Goal: Task Accomplishment & Management: Manage account settings

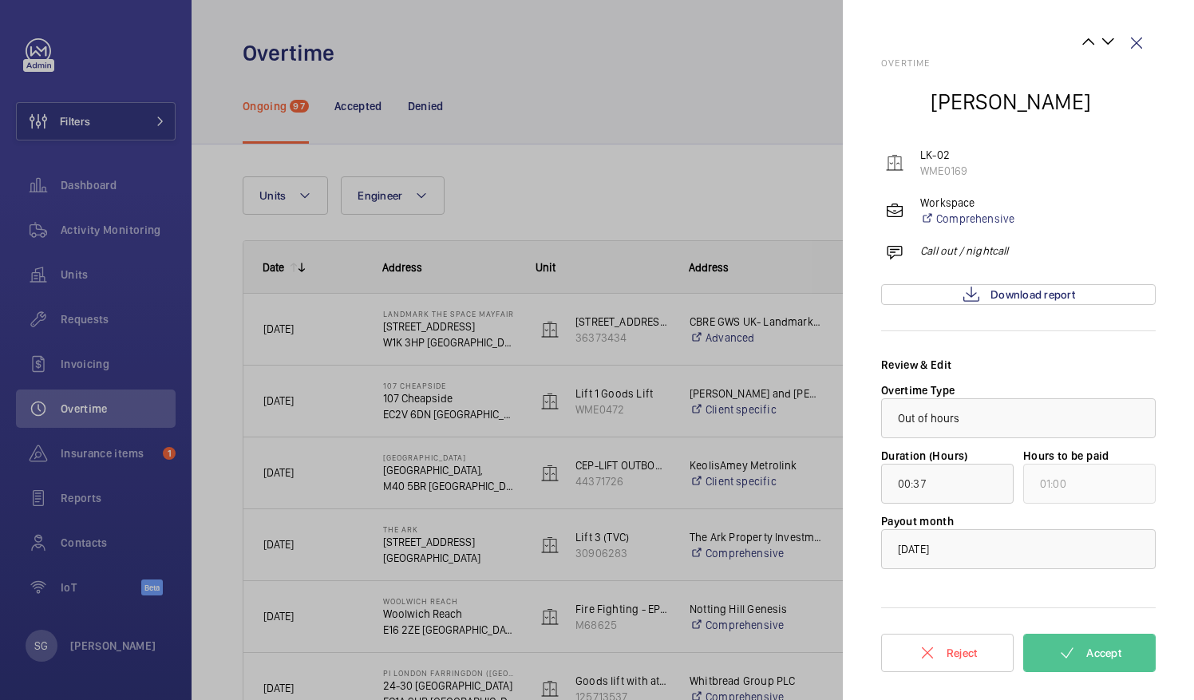
scroll to position [429, 0]
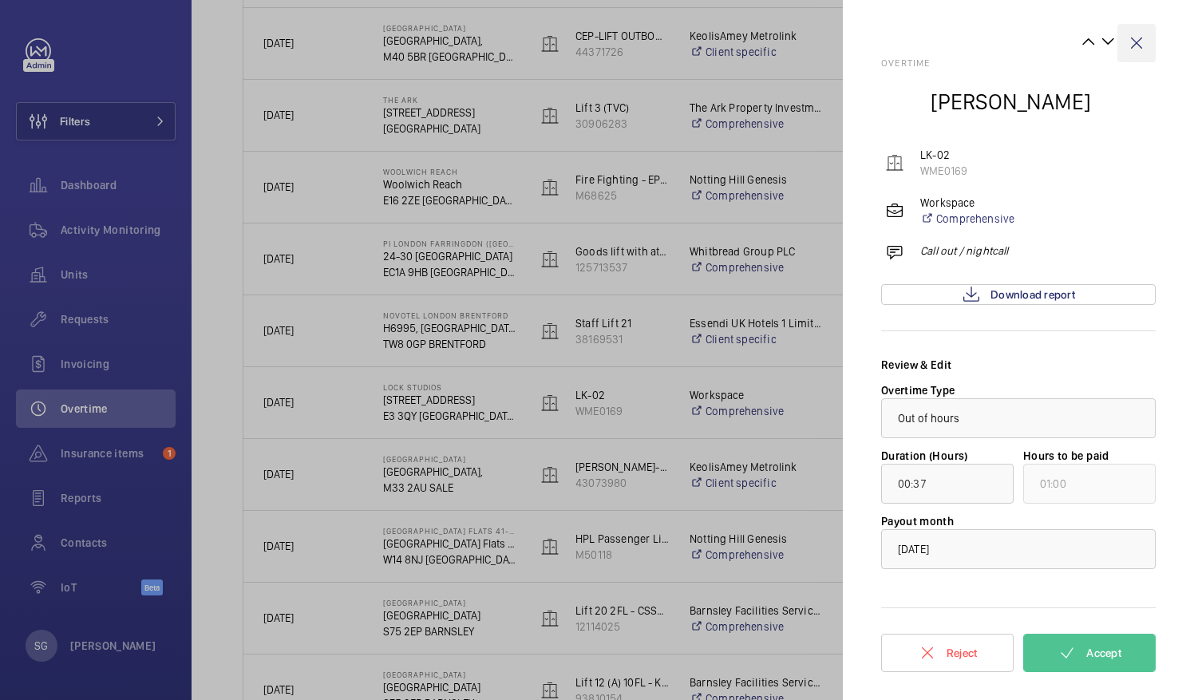
click at [1143, 46] on wm-front-icon-button at bounding box center [1137, 43] width 38 height 38
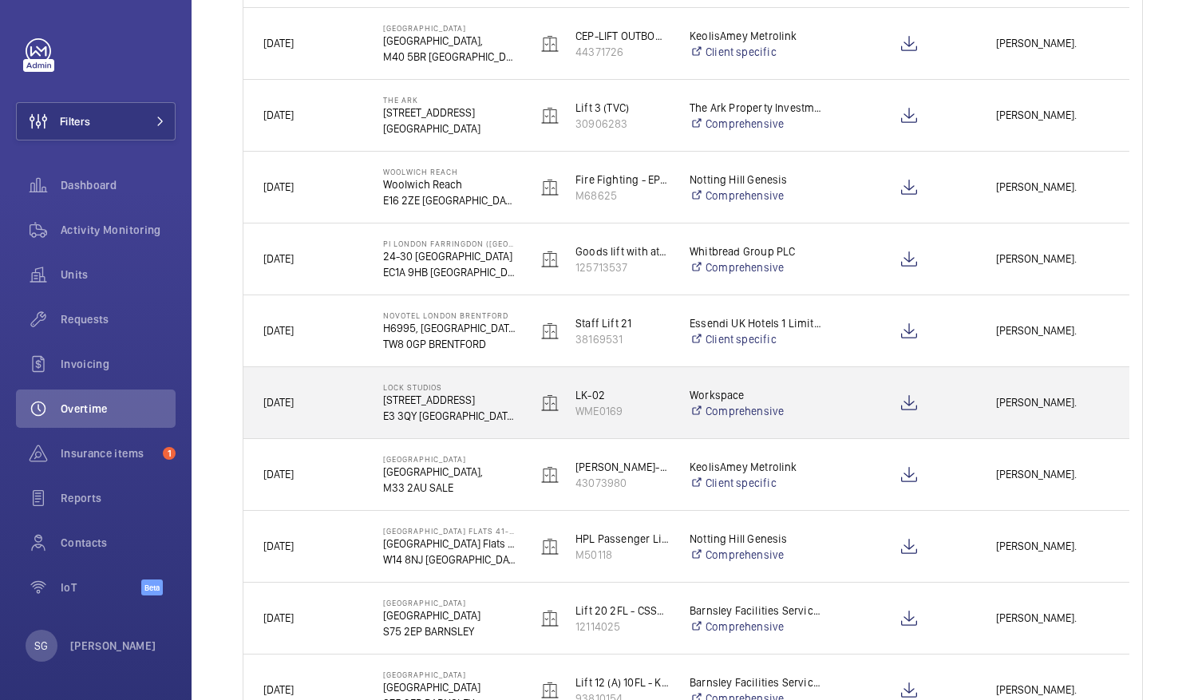
click at [1035, 414] on div "[PERSON_NAME]." at bounding box center [1053, 403] width 152 height 50
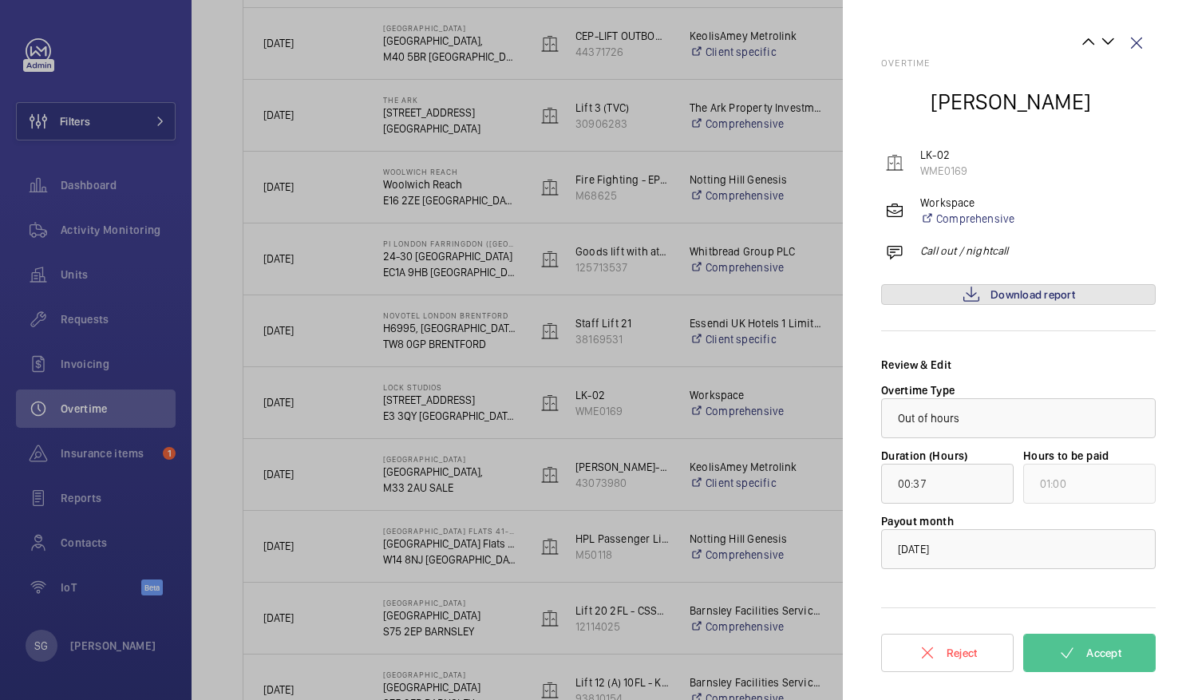
click at [968, 291] on mat-icon at bounding box center [971, 294] width 19 height 19
click at [1055, 651] on button "Accept" at bounding box center [1089, 653] width 133 height 38
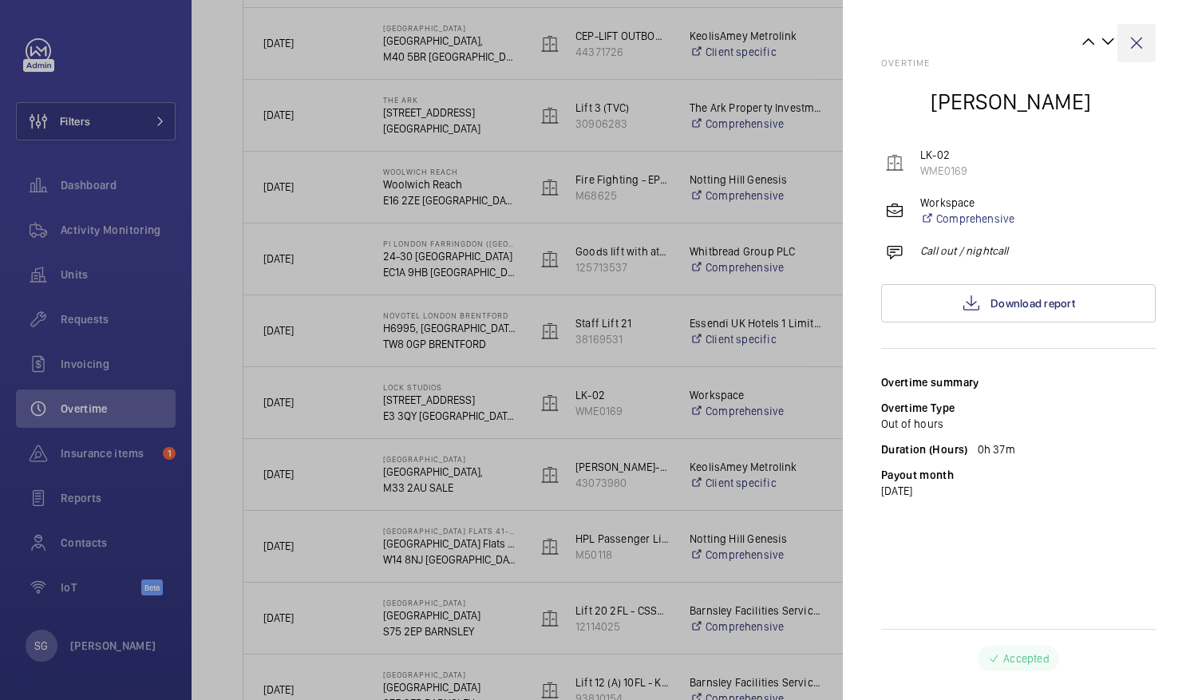
click at [1140, 39] on wm-front-icon-button at bounding box center [1137, 43] width 38 height 38
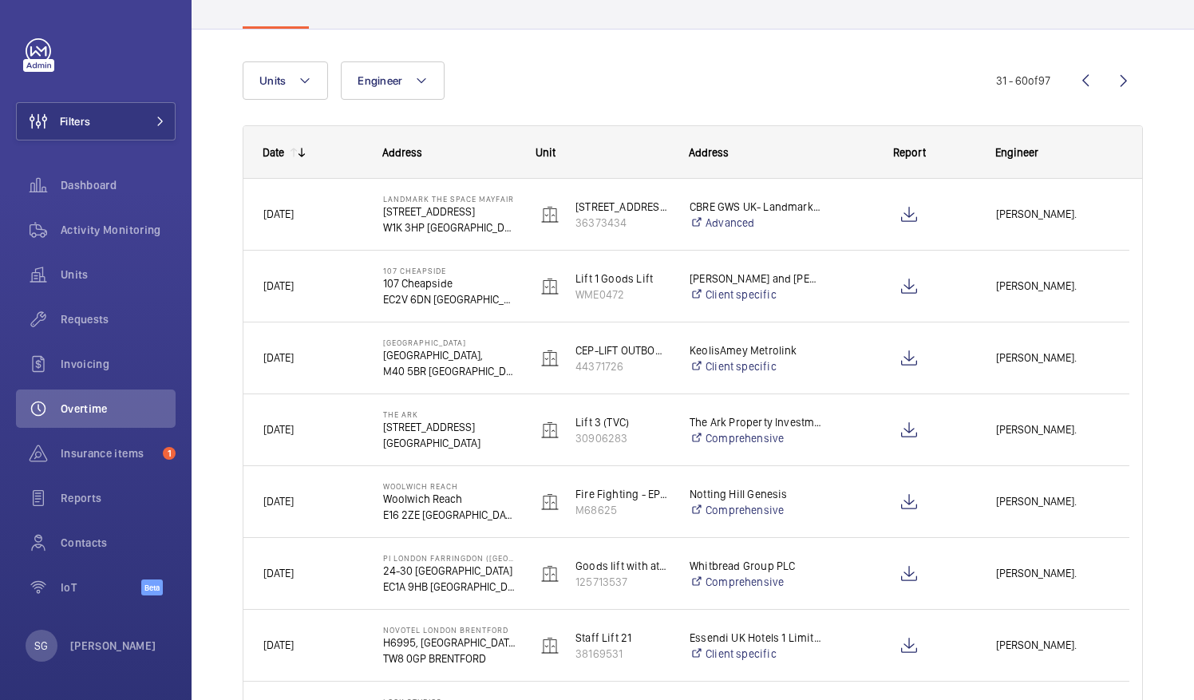
scroll to position [14, 0]
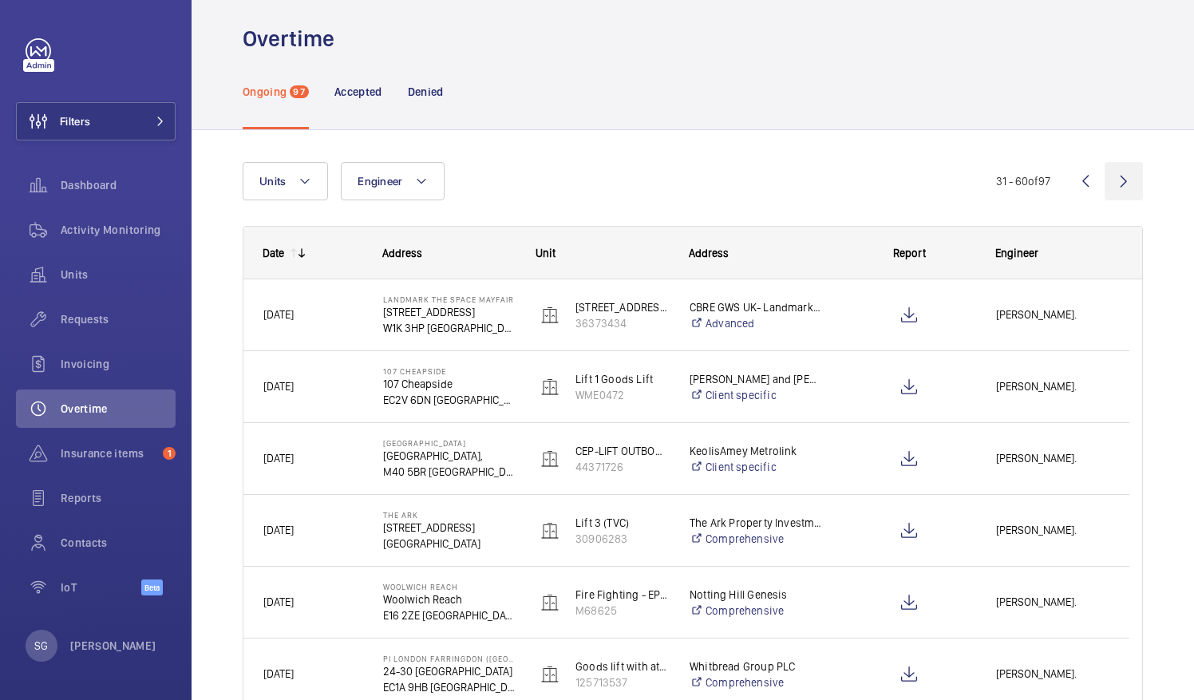
click at [1105, 186] on wm-front-icon-button at bounding box center [1124, 181] width 38 height 38
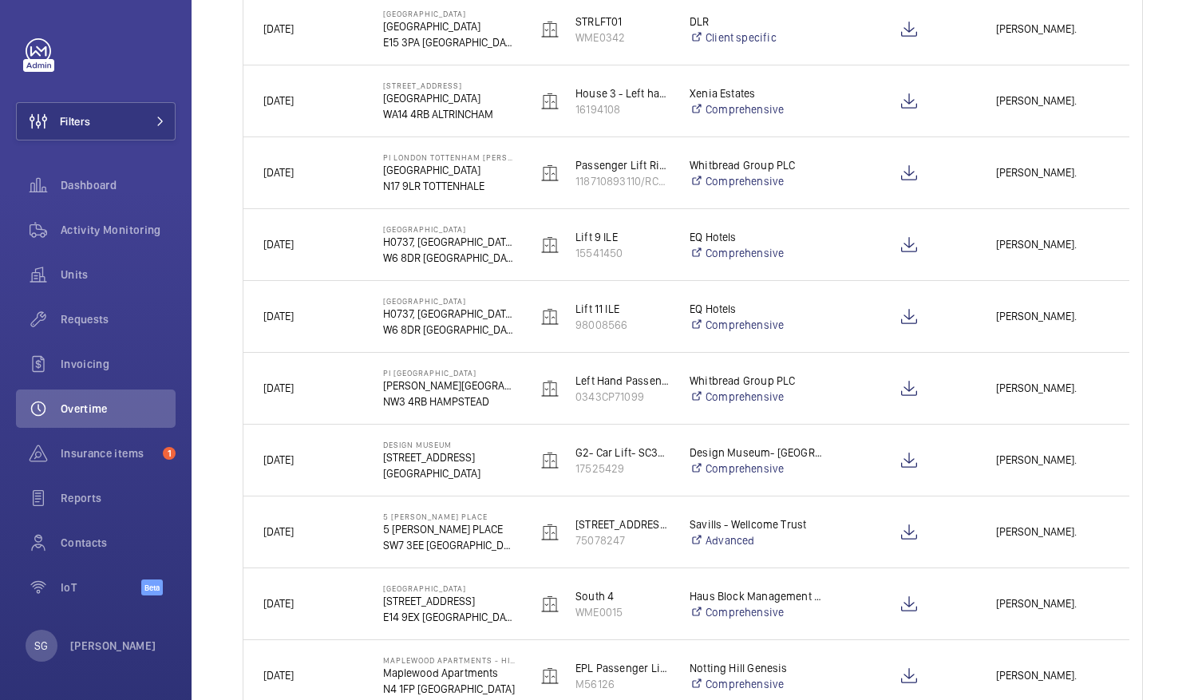
scroll to position [1826, 0]
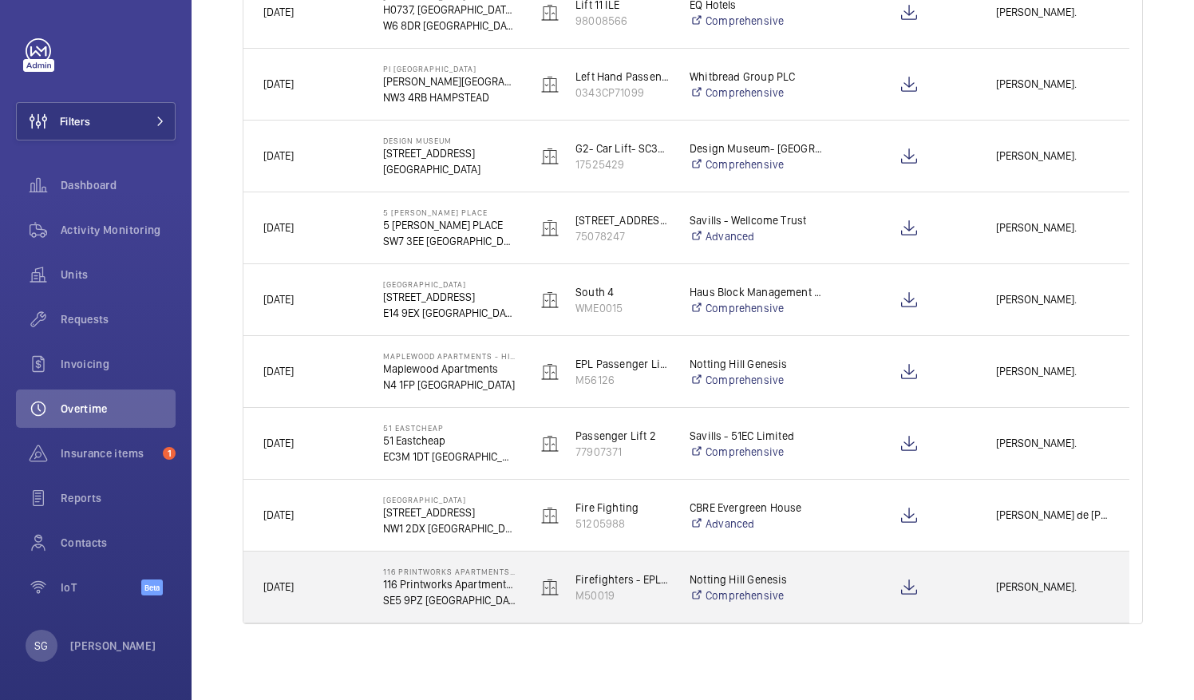
click at [960, 574] on div at bounding box center [909, 588] width 133 height 40
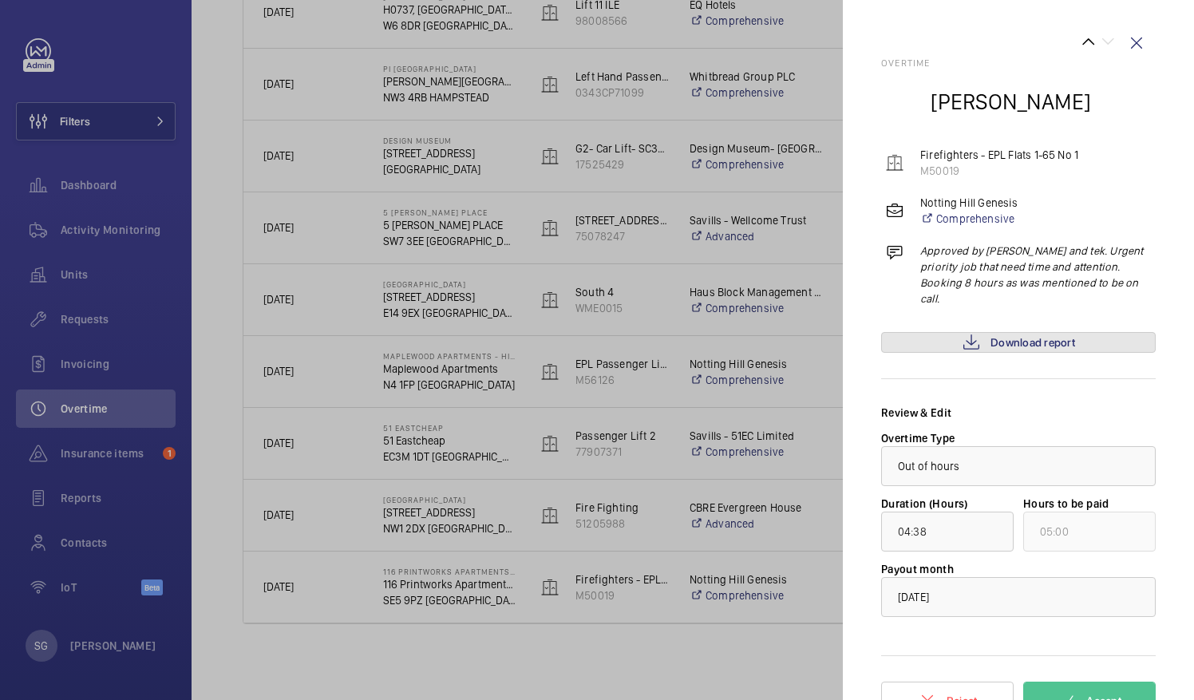
click at [962, 333] on mat-icon at bounding box center [971, 342] width 19 height 19
click at [1099, 695] on span "Accept" at bounding box center [1104, 701] width 35 height 13
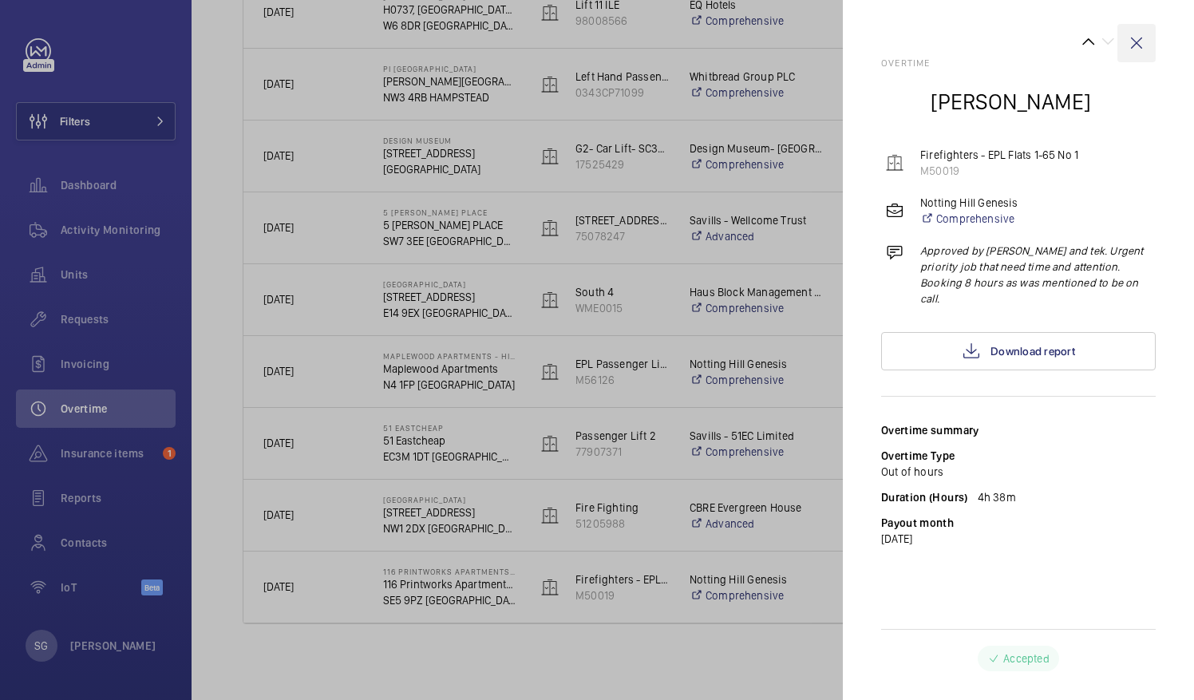
click at [1134, 50] on wm-front-icon-button at bounding box center [1137, 43] width 38 height 38
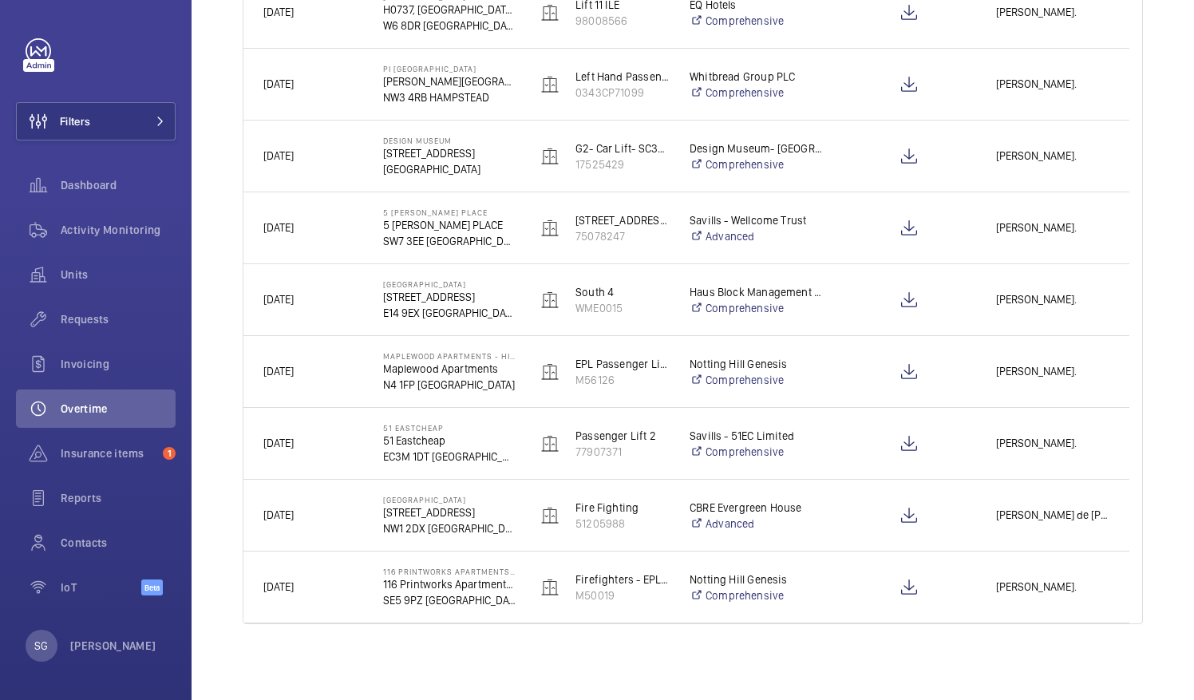
scroll to position [0, 0]
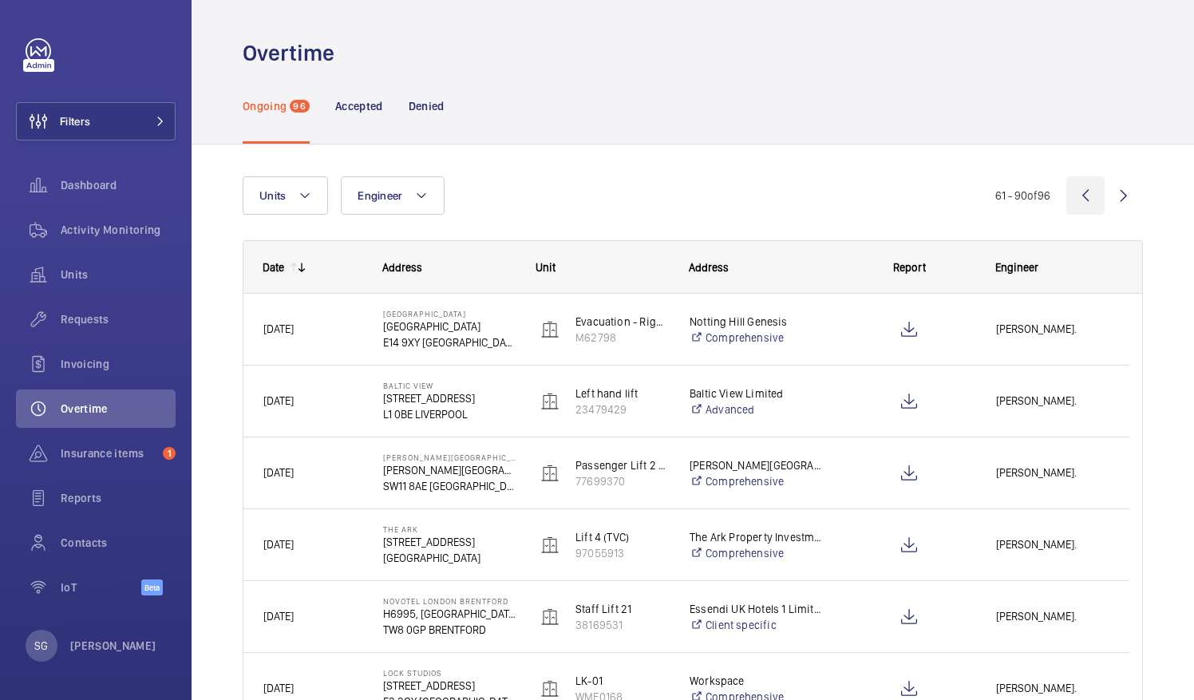
click at [1070, 193] on wm-front-icon-button at bounding box center [1086, 195] width 38 height 38
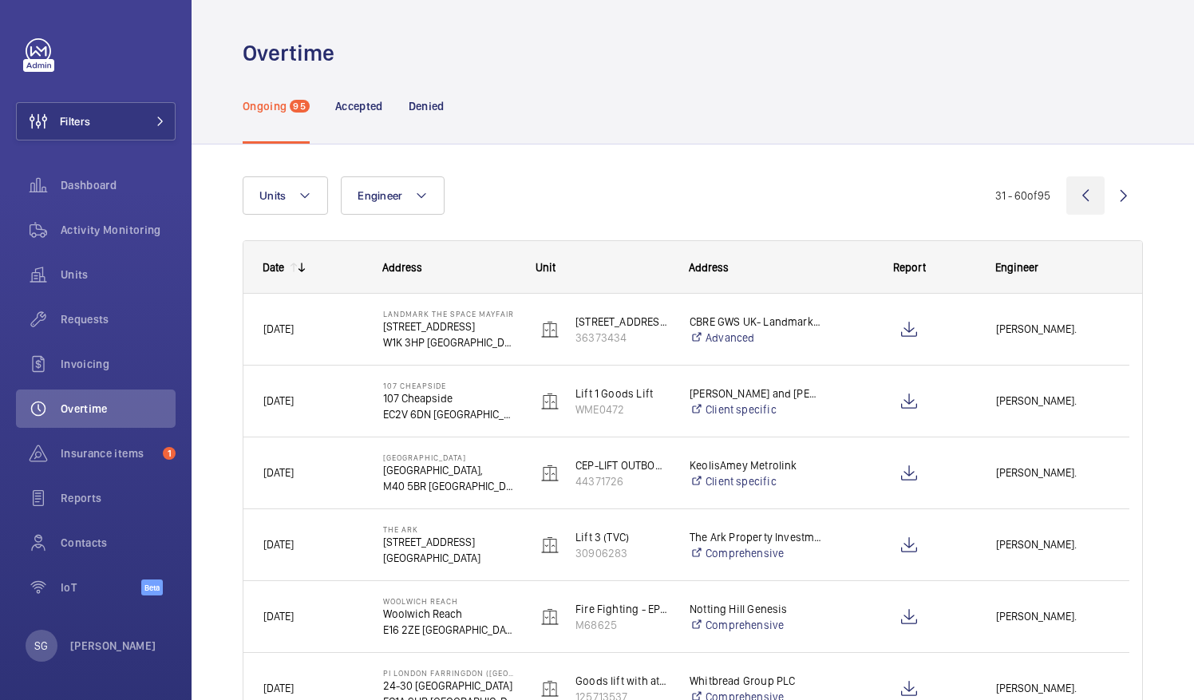
click at [1070, 193] on wm-front-icon-button at bounding box center [1086, 195] width 38 height 38
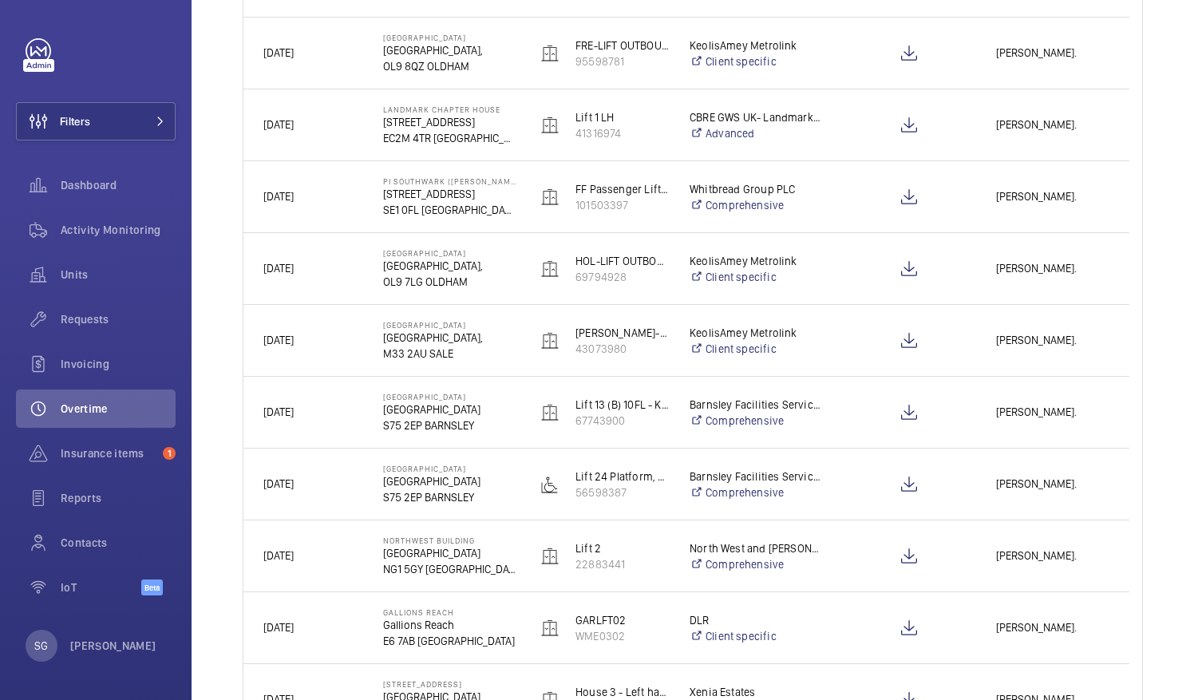
scroll to position [680, 0]
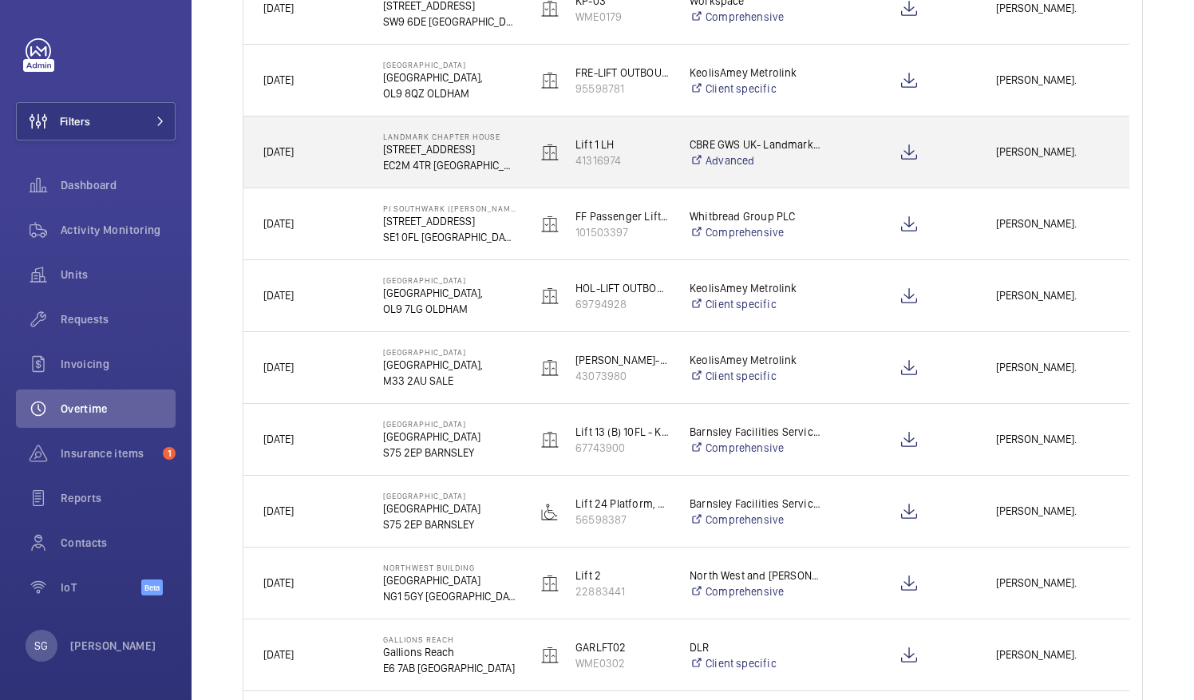
click at [1059, 166] on div "Alfred Rickard." at bounding box center [1053, 152] width 152 height 50
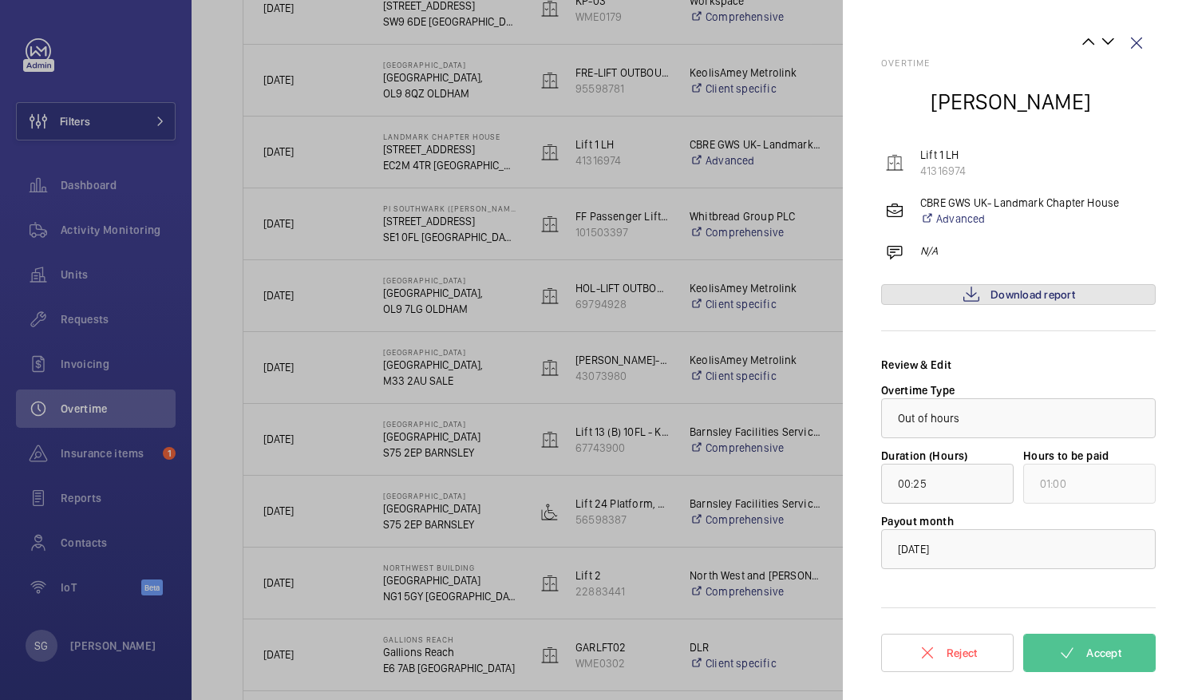
click at [1027, 299] on span "Download report" at bounding box center [1033, 294] width 85 height 13
click at [1065, 656] on mat-icon at bounding box center [1067, 652] width 19 height 19
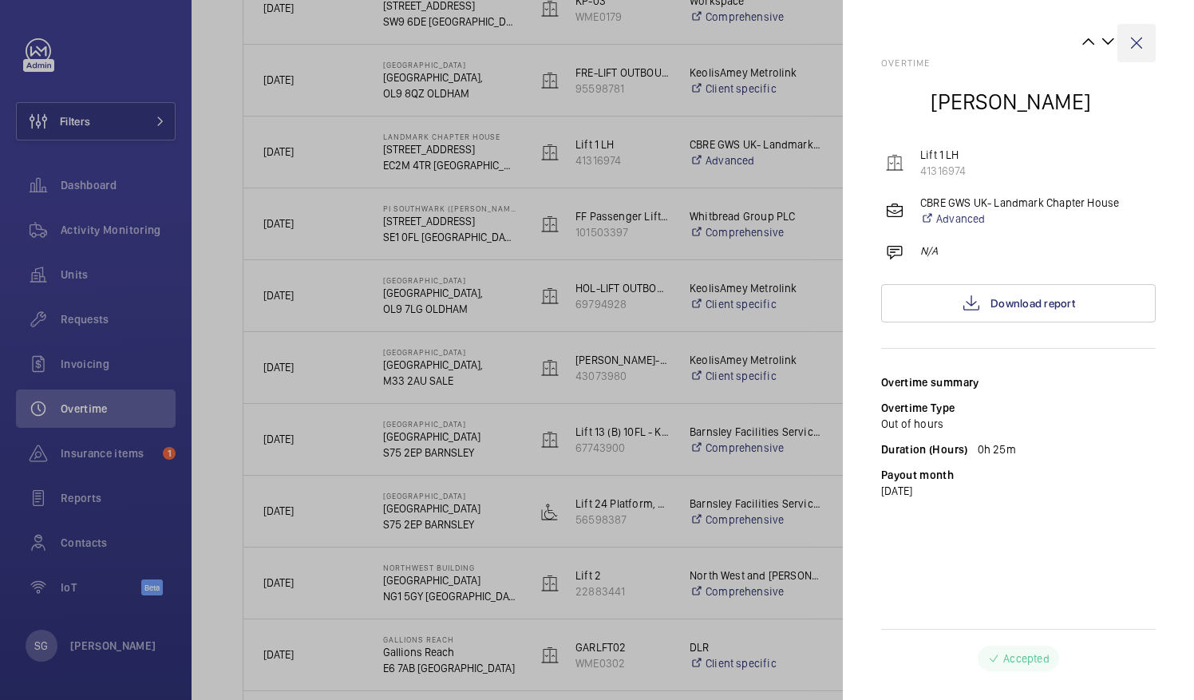
click at [1135, 51] on wm-front-icon-button at bounding box center [1137, 43] width 38 height 38
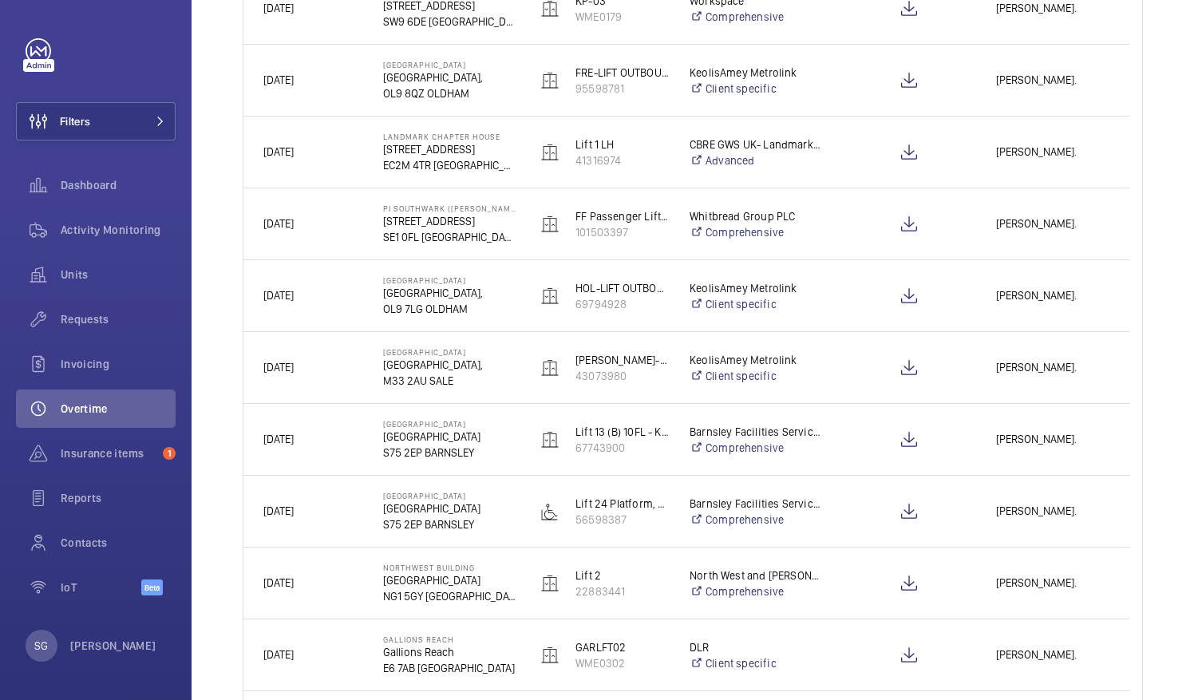
scroll to position [0, 0]
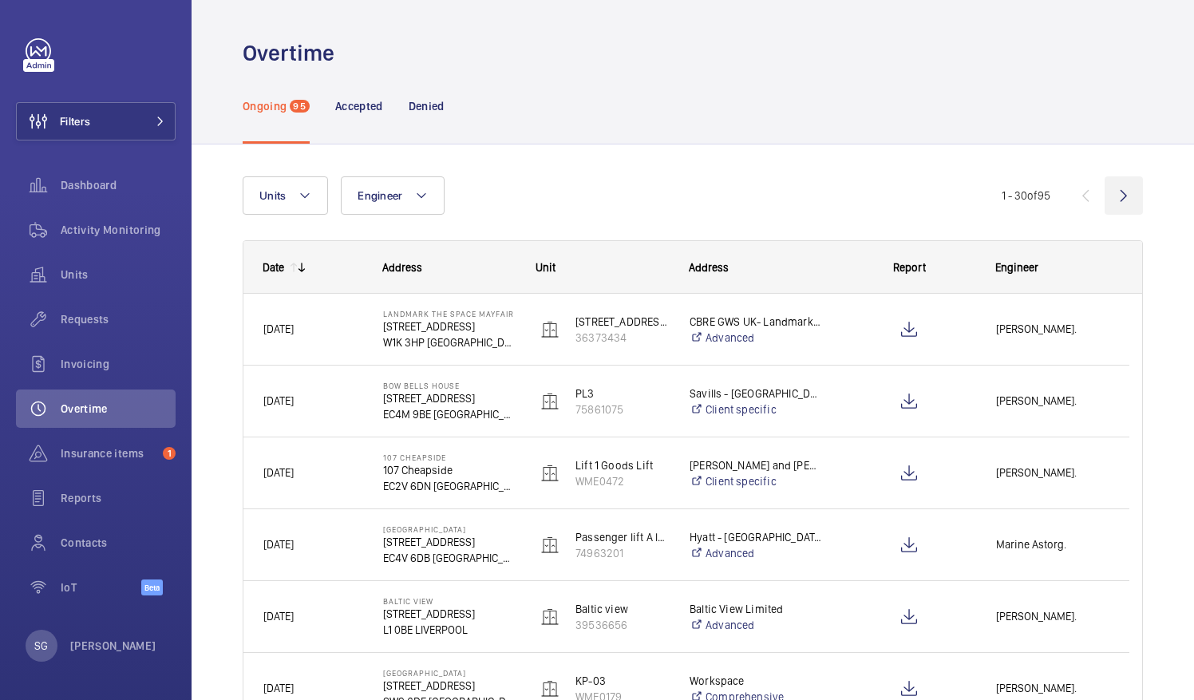
click at [1116, 195] on wm-front-icon-button at bounding box center [1124, 195] width 38 height 38
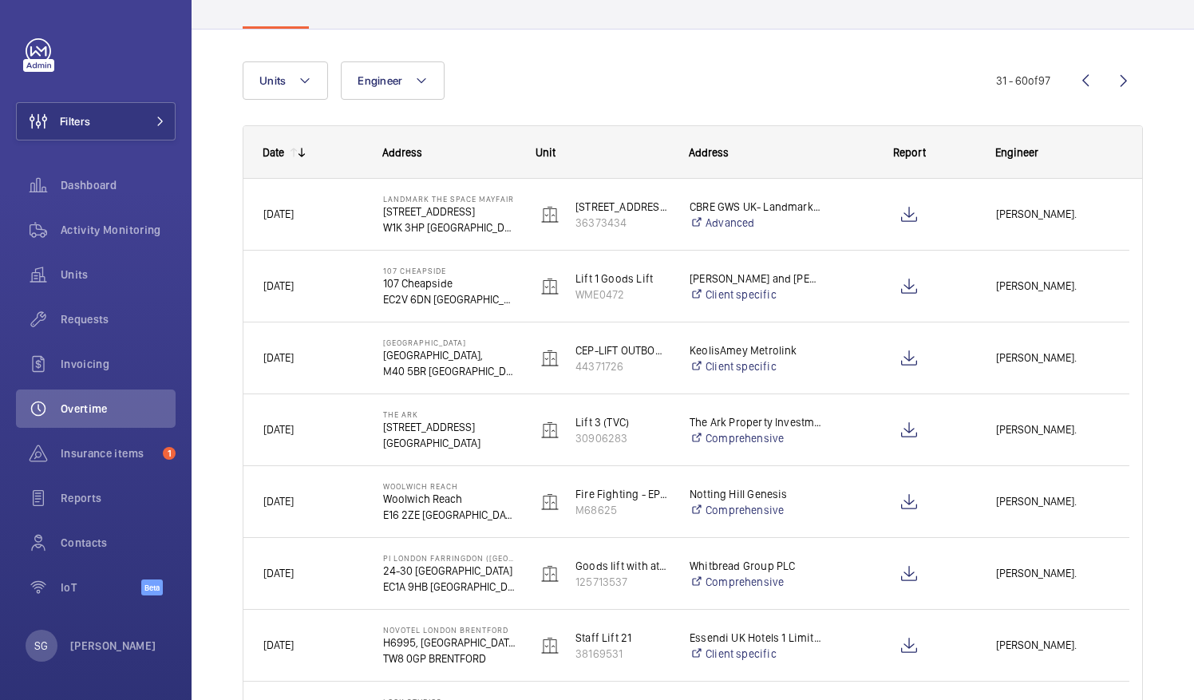
scroll to position [265, 0]
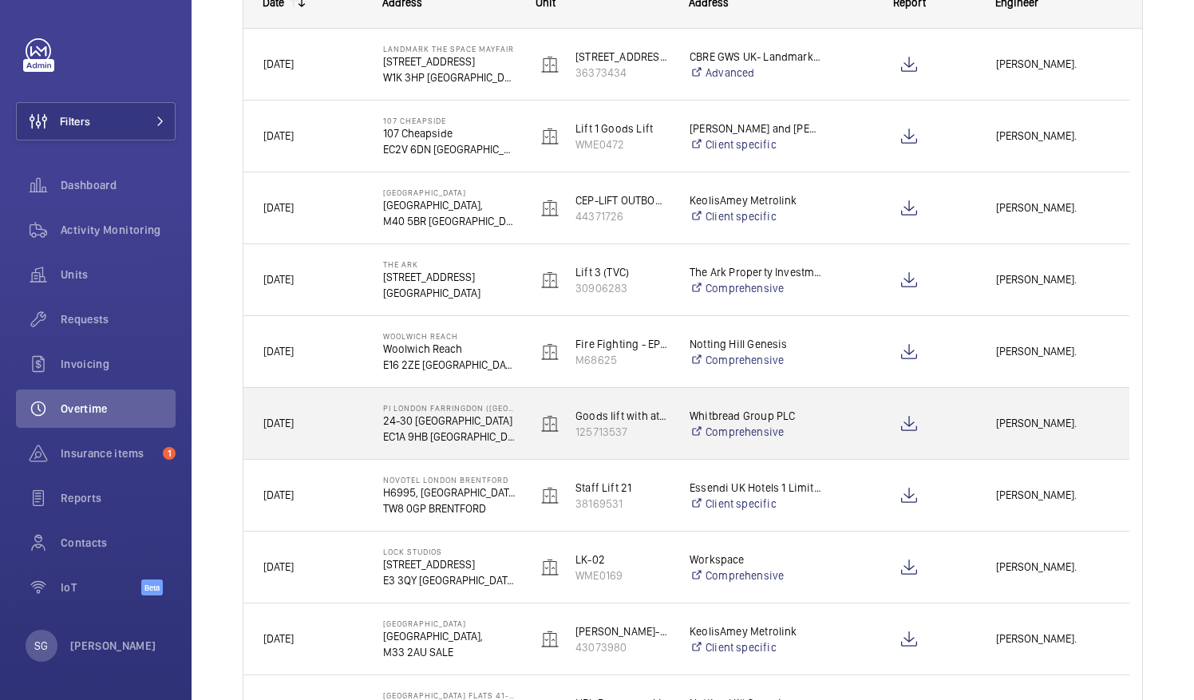
click at [1043, 430] on span "[PERSON_NAME]." at bounding box center [1052, 423] width 113 height 18
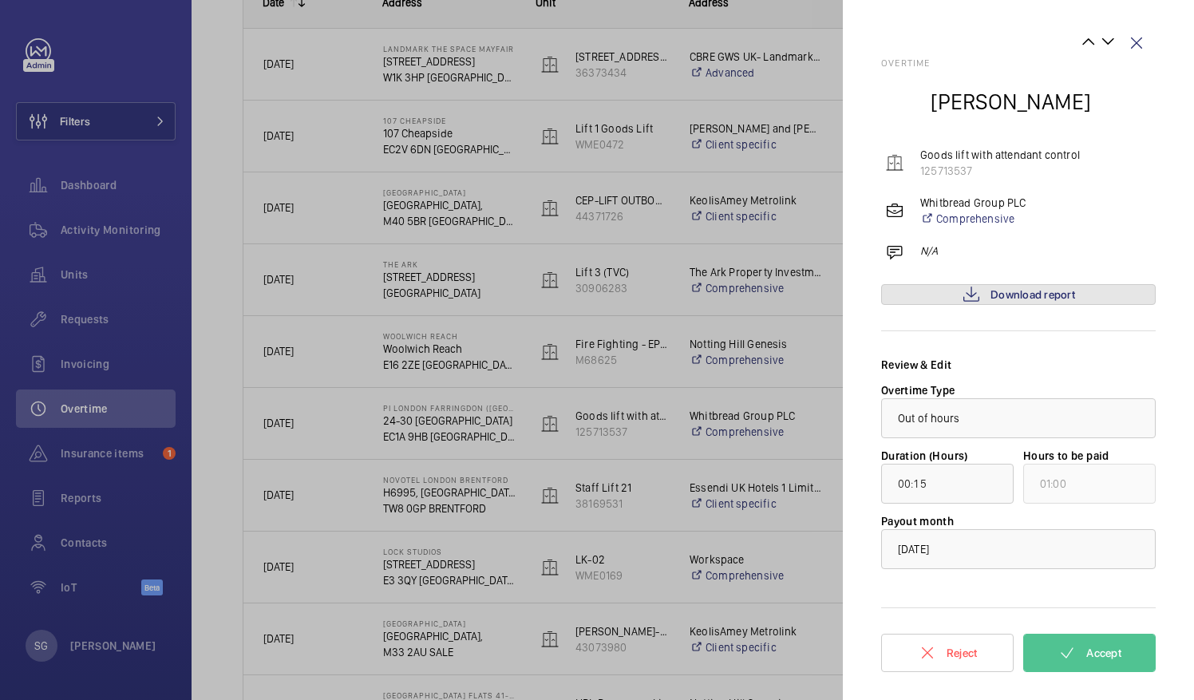
click at [1070, 297] on span "Download report" at bounding box center [1033, 294] width 85 height 13
click at [1114, 649] on span "Accept" at bounding box center [1104, 653] width 35 height 13
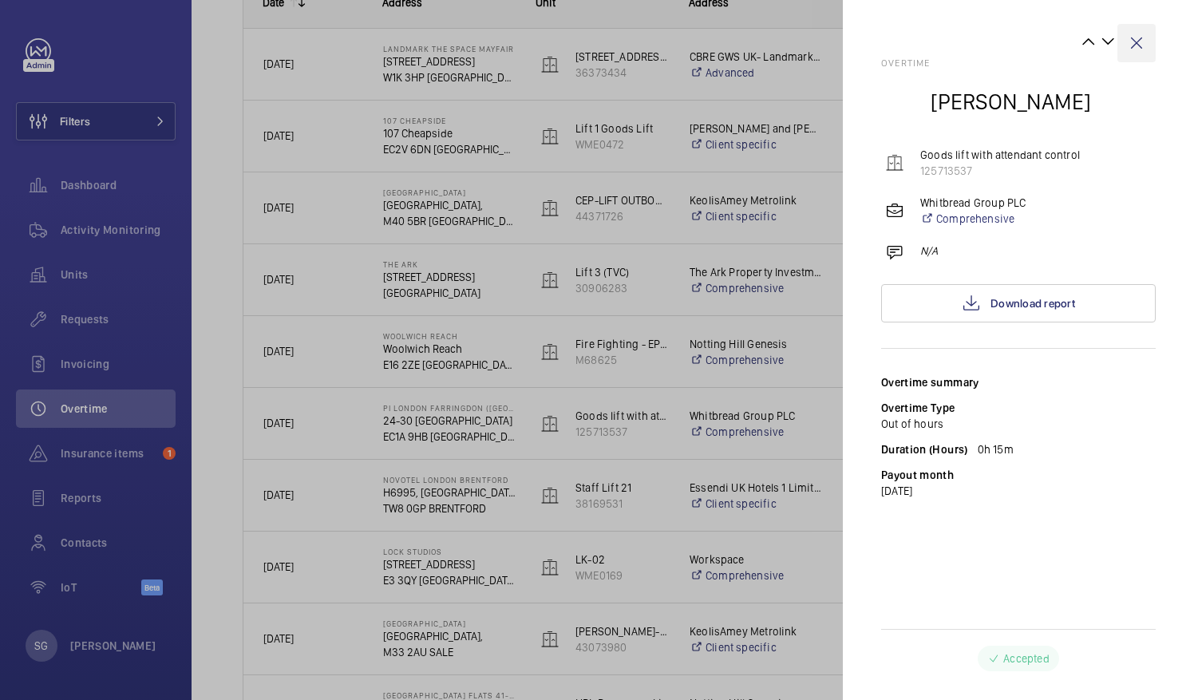
click at [1137, 46] on wm-front-icon-button at bounding box center [1137, 43] width 38 height 38
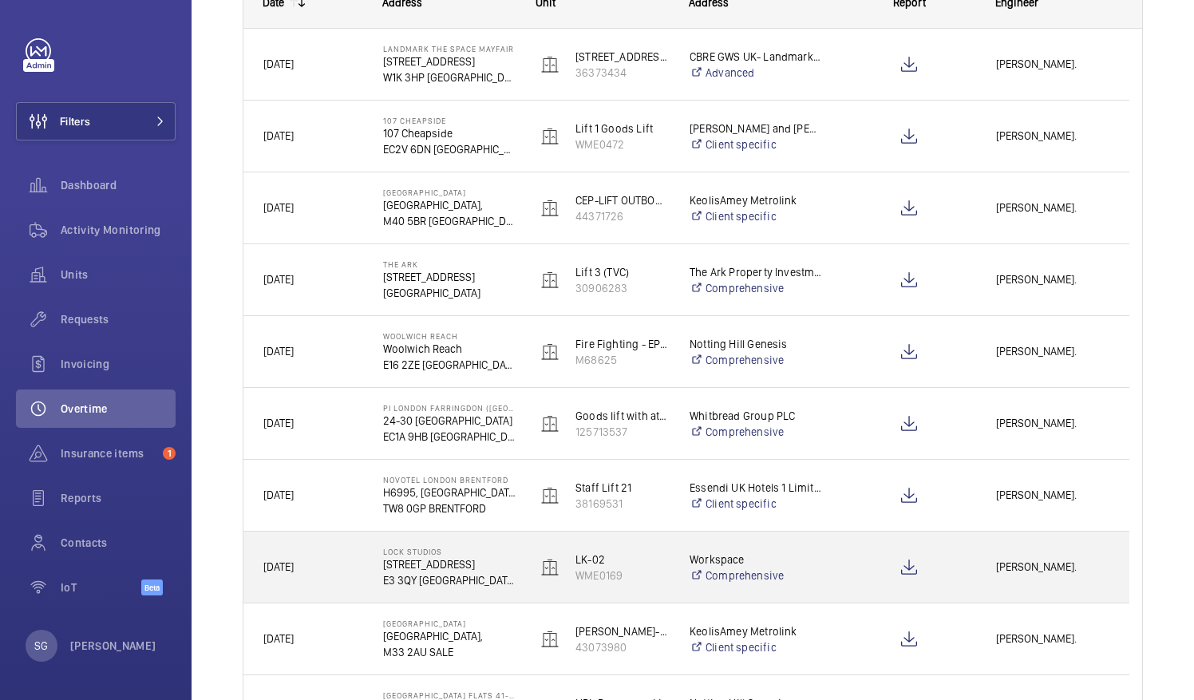
click at [1003, 586] on div "[PERSON_NAME]." at bounding box center [1053, 567] width 152 height 50
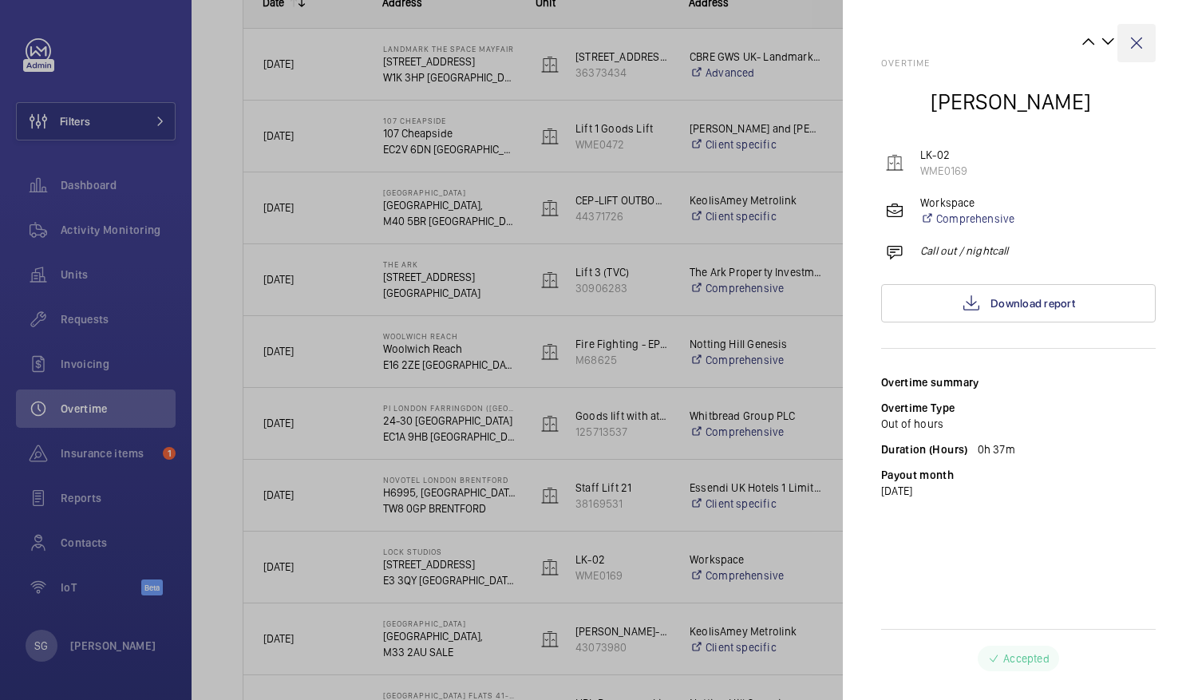
click at [1139, 49] on wm-front-icon-button at bounding box center [1137, 43] width 38 height 38
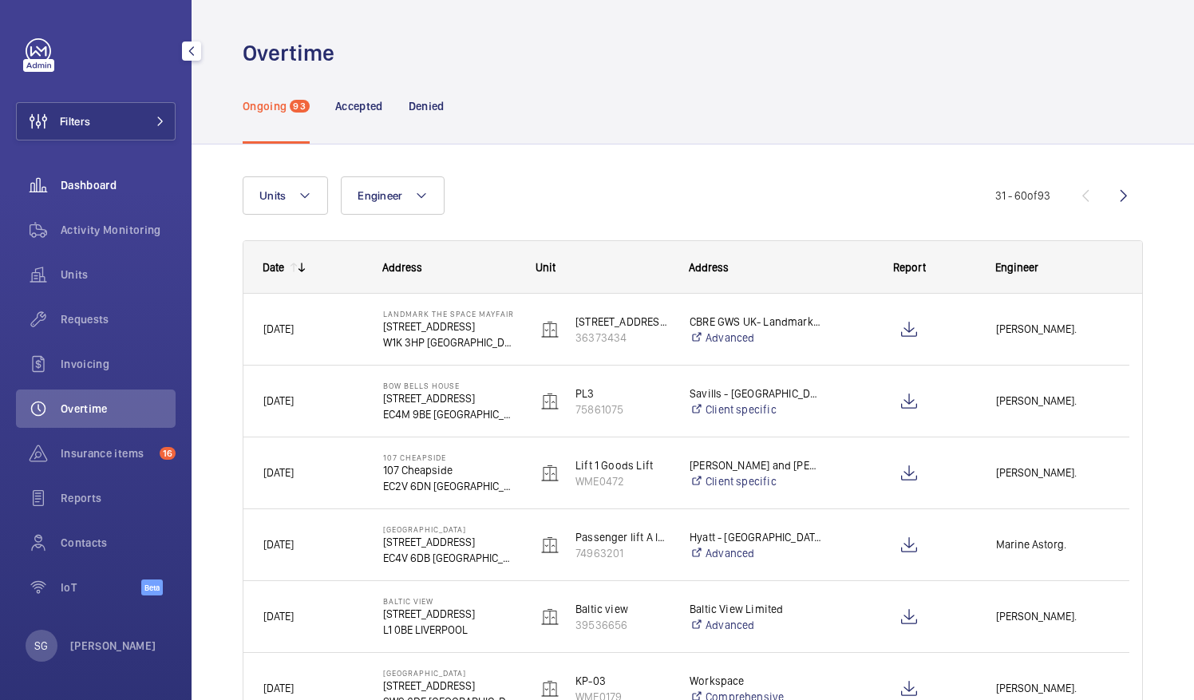
click at [115, 188] on span "Dashboard" at bounding box center [118, 185] width 115 height 16
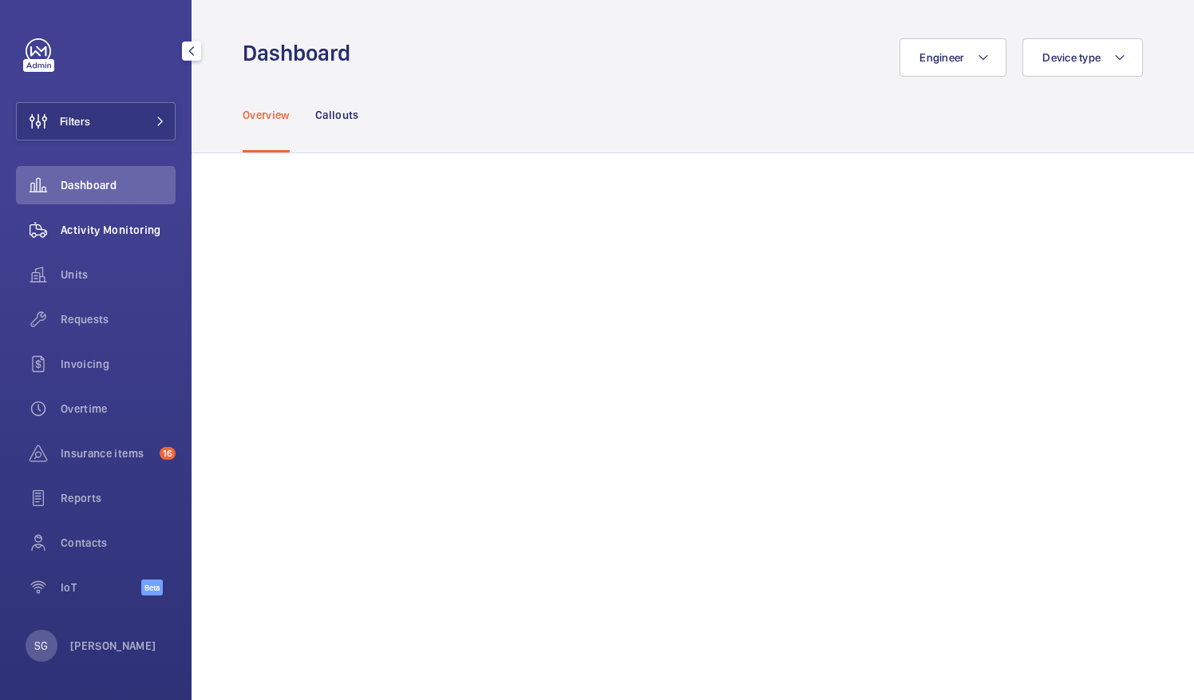
click at [128, 220] on div "Activity Monitoring" at bounding box center [96, 230] width 160 height 38
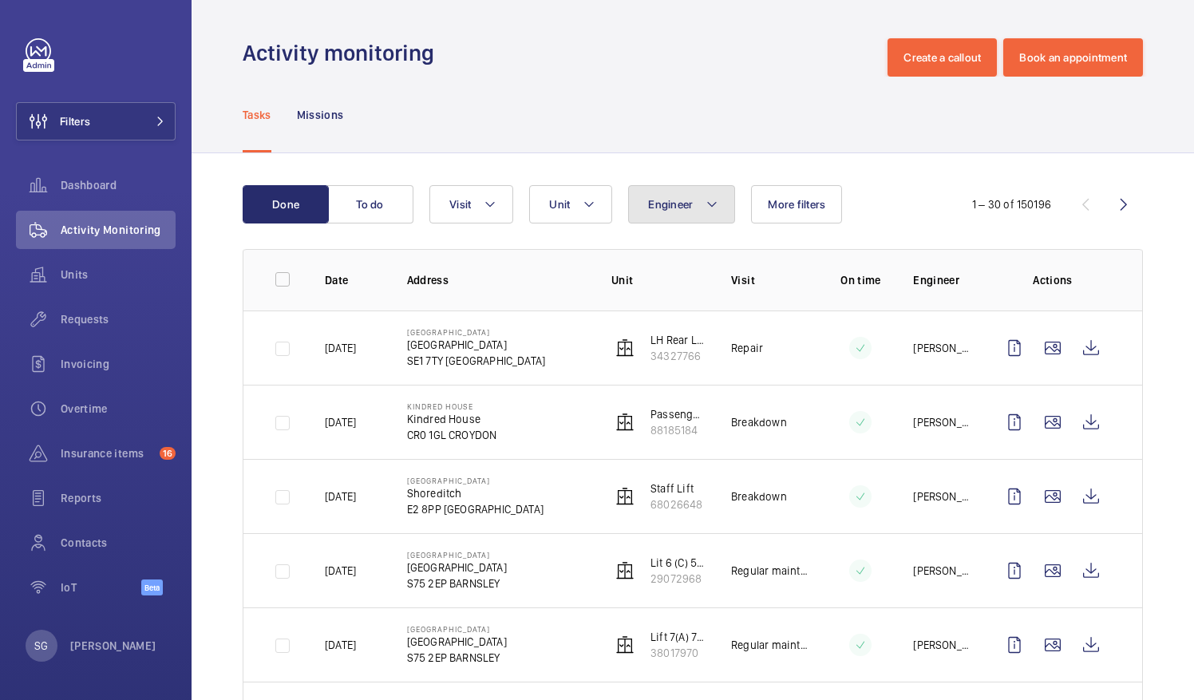
click at [688, 192] on button "Engineer" at bounding box center [681, 204] width 107 height 38
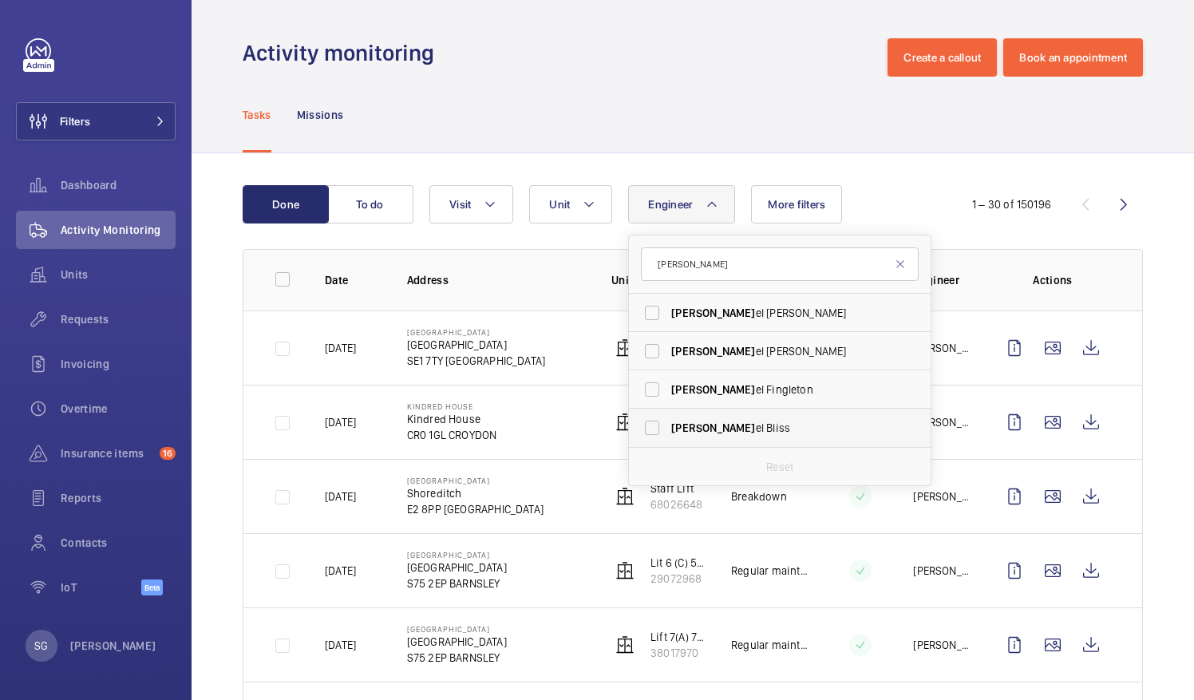
type input "[PERSON_NAME]"
click at [655, 428] on label "[PERSON_NAME]" at bounding box center [768, 428] width 278 height 38
click at [655, 428] on input "[PERSON_NAME]" at bounding box center [652, 428] width 32 height 32
checkbox input "true"
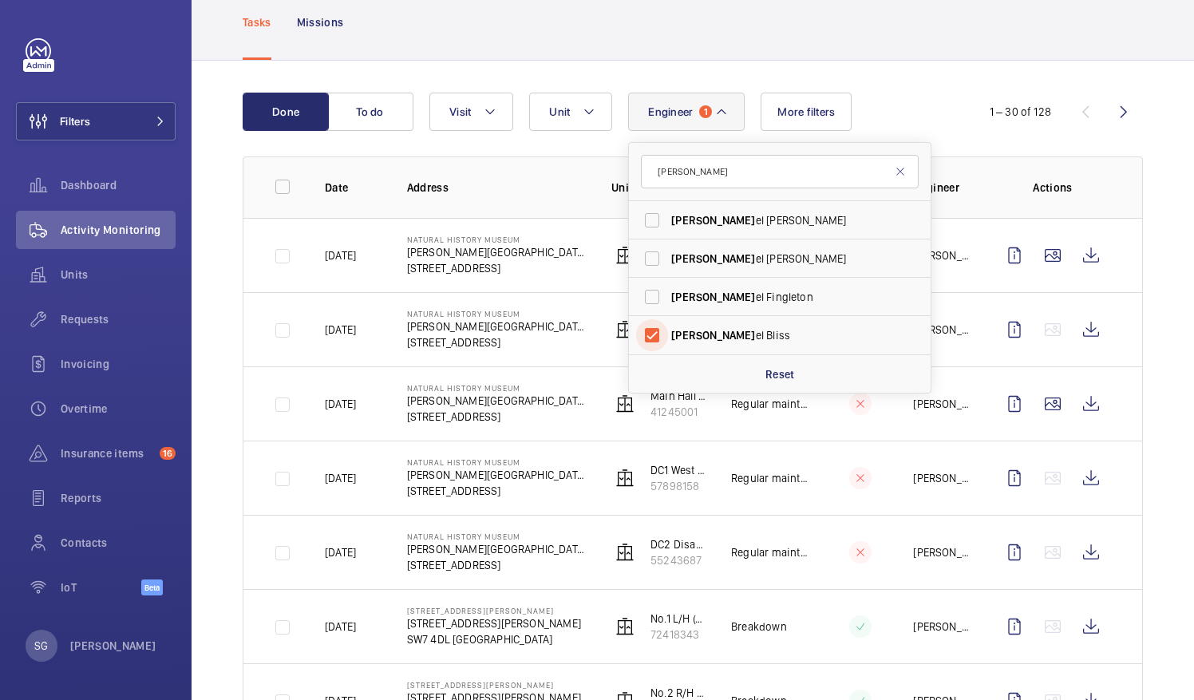
scroll to position [90, 0]
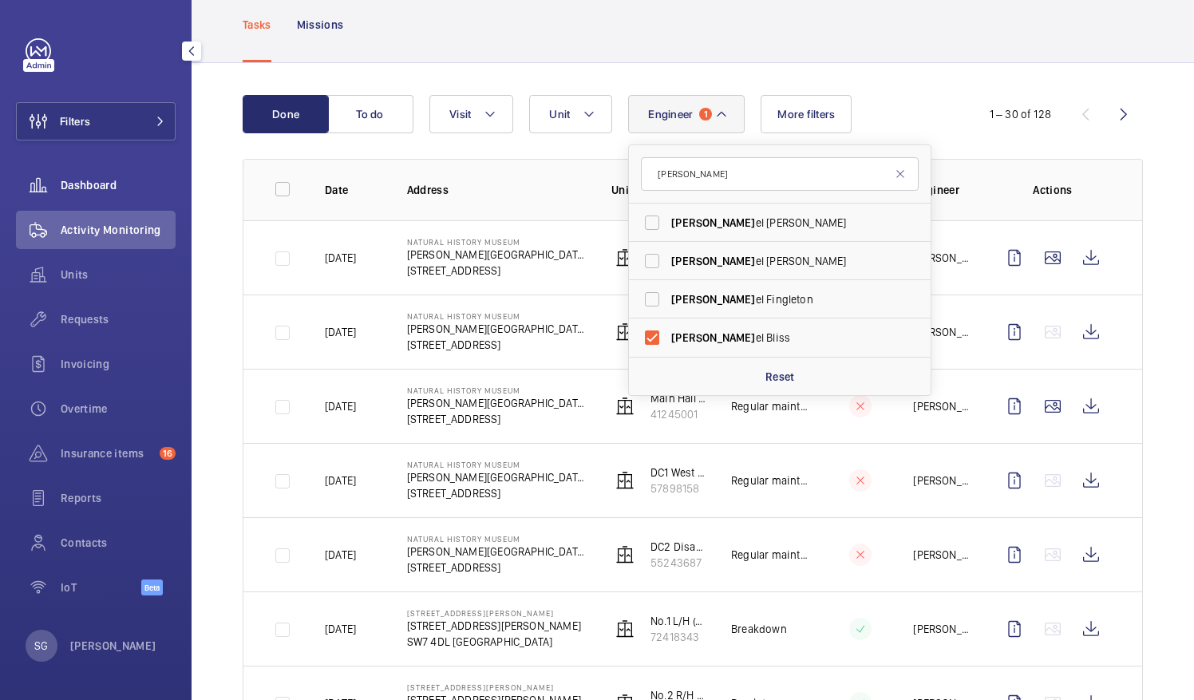
click at [115, 182] on span "Dashboard" at bounding box center [118, 185] width 115 height 16
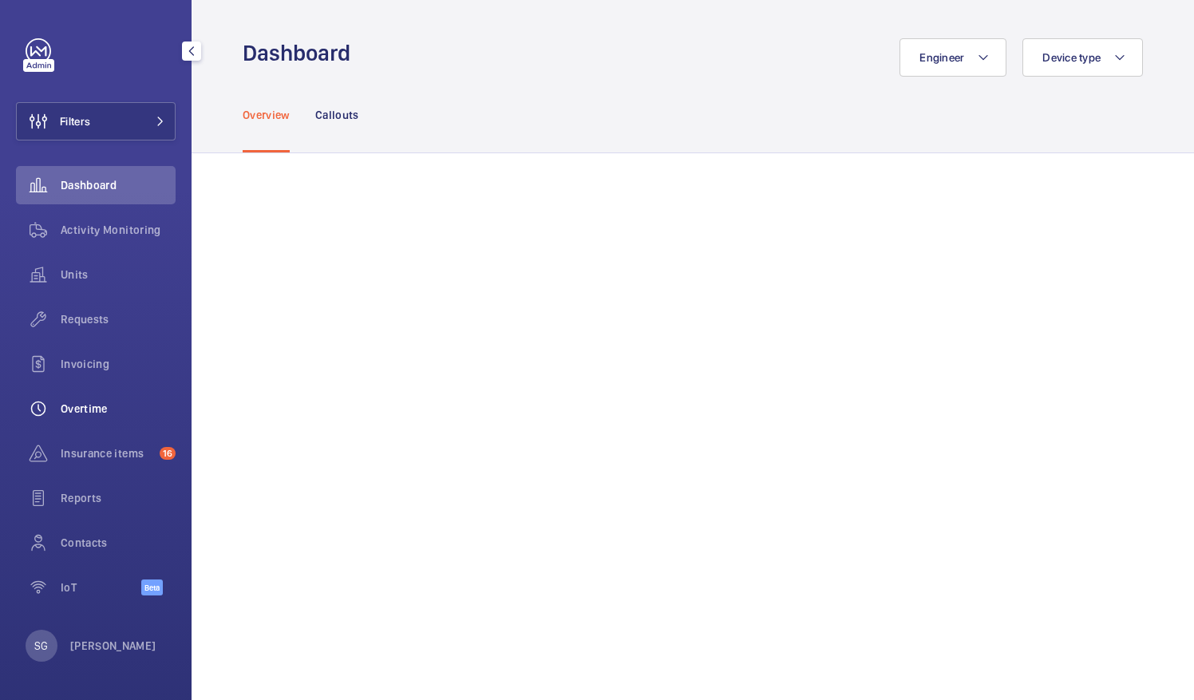
click at [113, 412] on span "Overtime" at bounding box center [118, 409] width 115 height 16
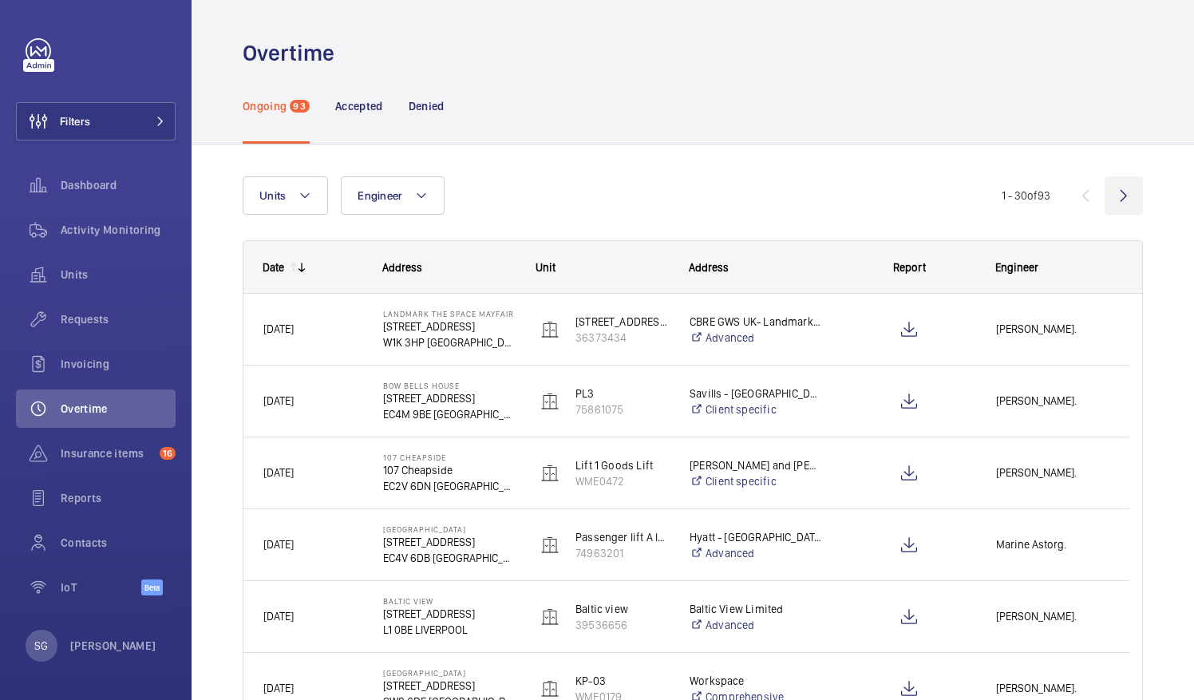
click at [1110, 204] on wm-front-icon-button at bounding box center [1124, 195] width 38 height 38
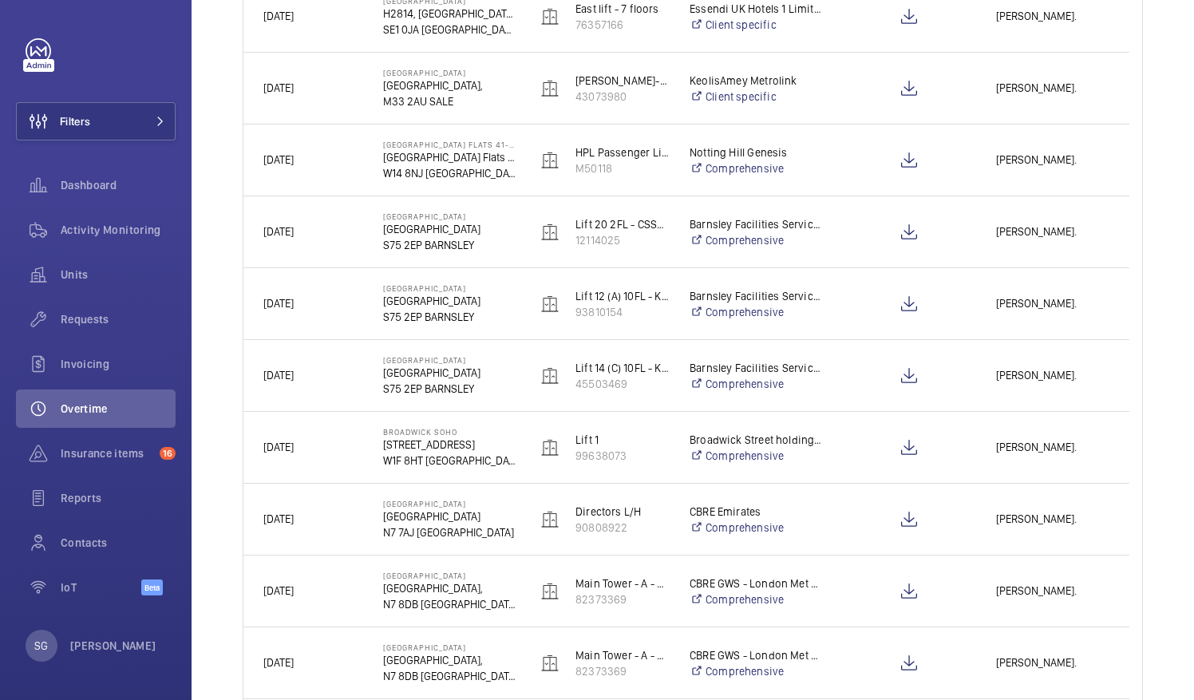
scroll to position [750, 0]
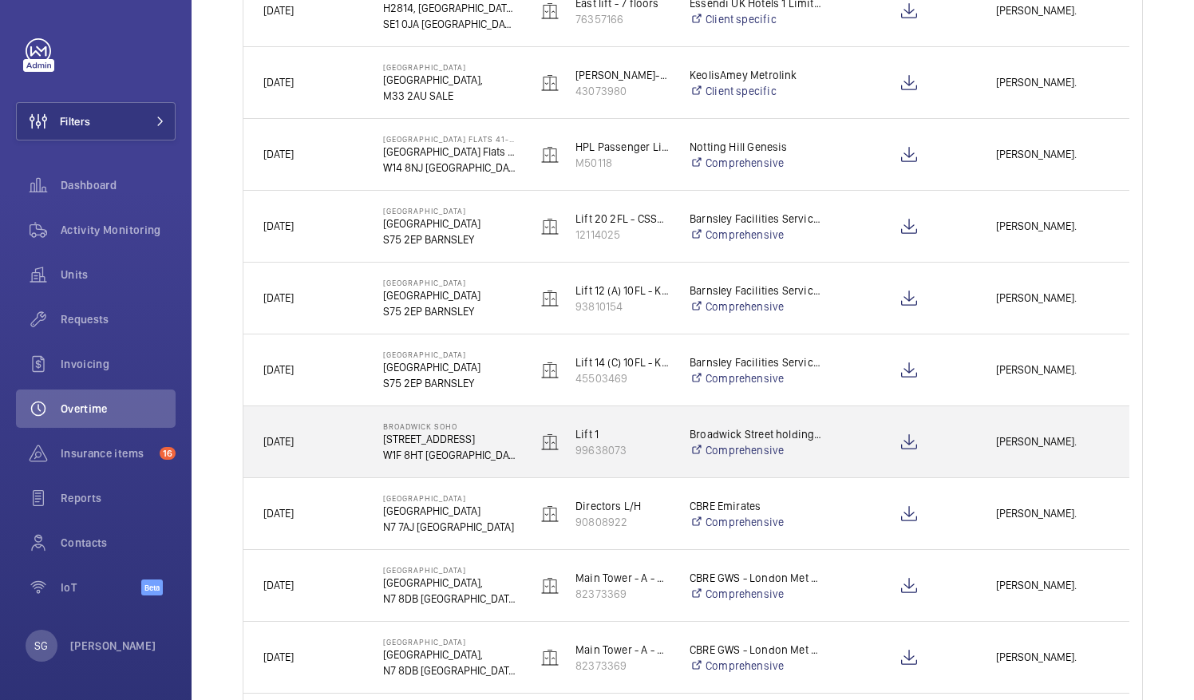
click at [1018, 436] on span "[PERSON_NAME]." at bounding box center [1052, 442] width 113 height 18
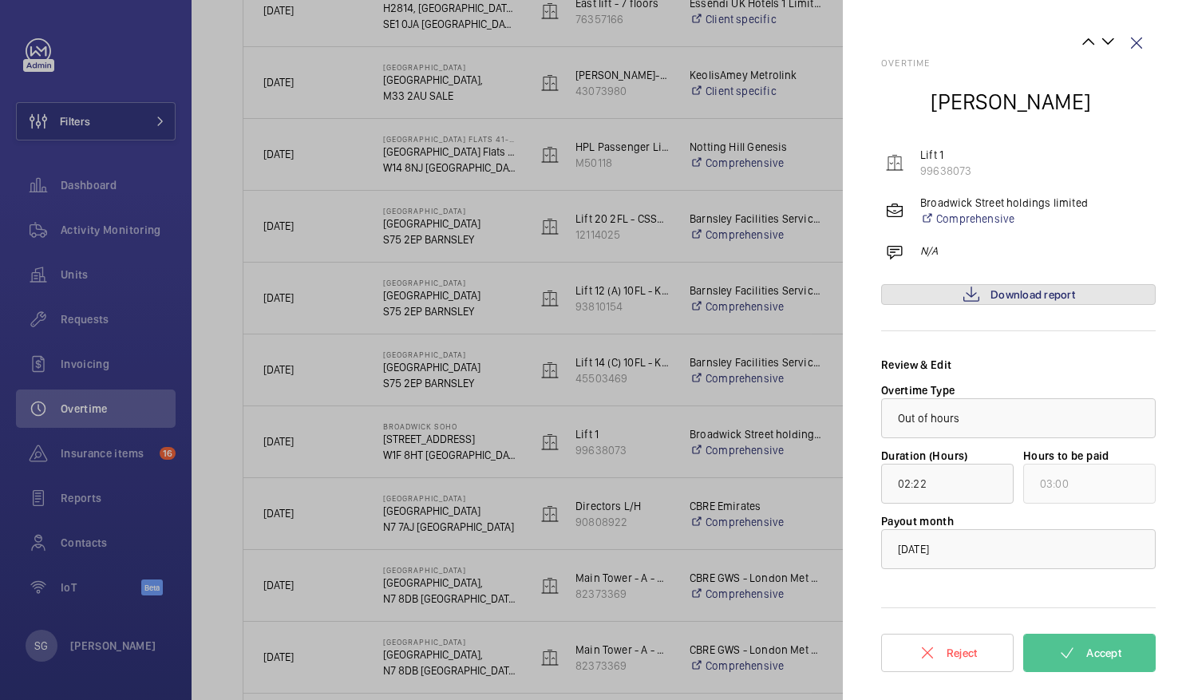
click at [1047, 298] on span "Download report" at bounding box center [1033, 294] width 85 height 13
click at [1075, 297] on link "Download report" at bounding box center [1018, 294] width 275 height 21
click at [1073, 647] on mat-icon at bounding box center [1067, 652] width 19 height 19
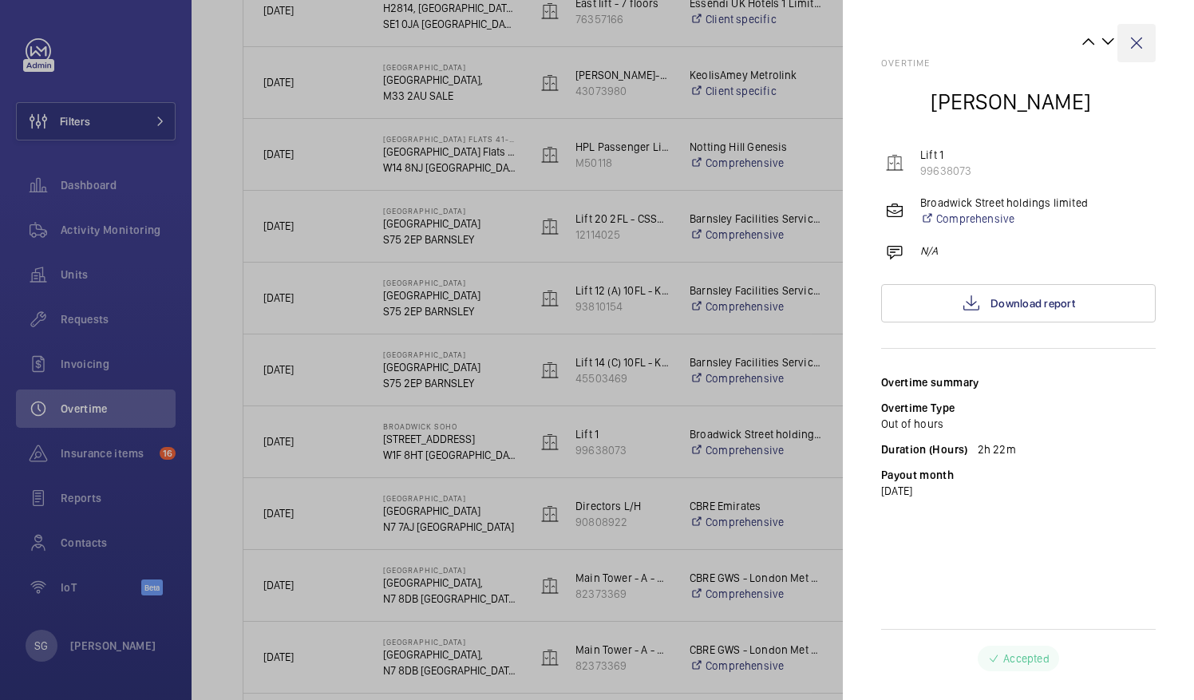
click at [1139, 44] on wm-front-icon-button at bounding box center [1137, 43] width 38 height 38
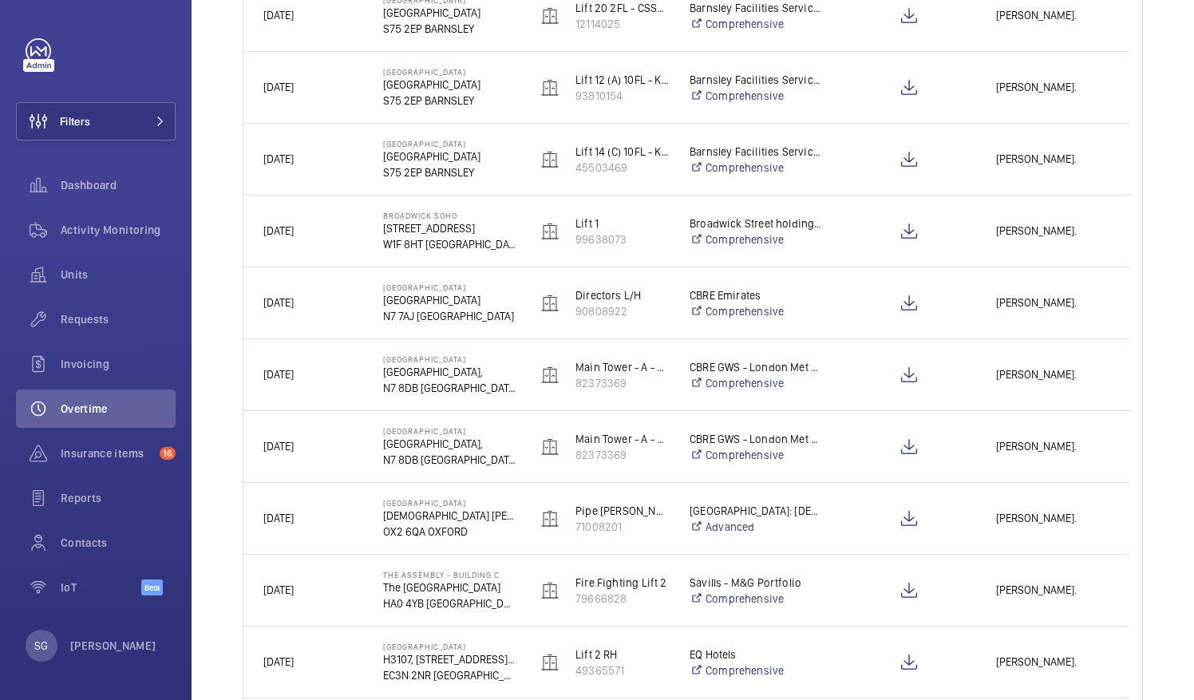
scroll to position [963, 0]
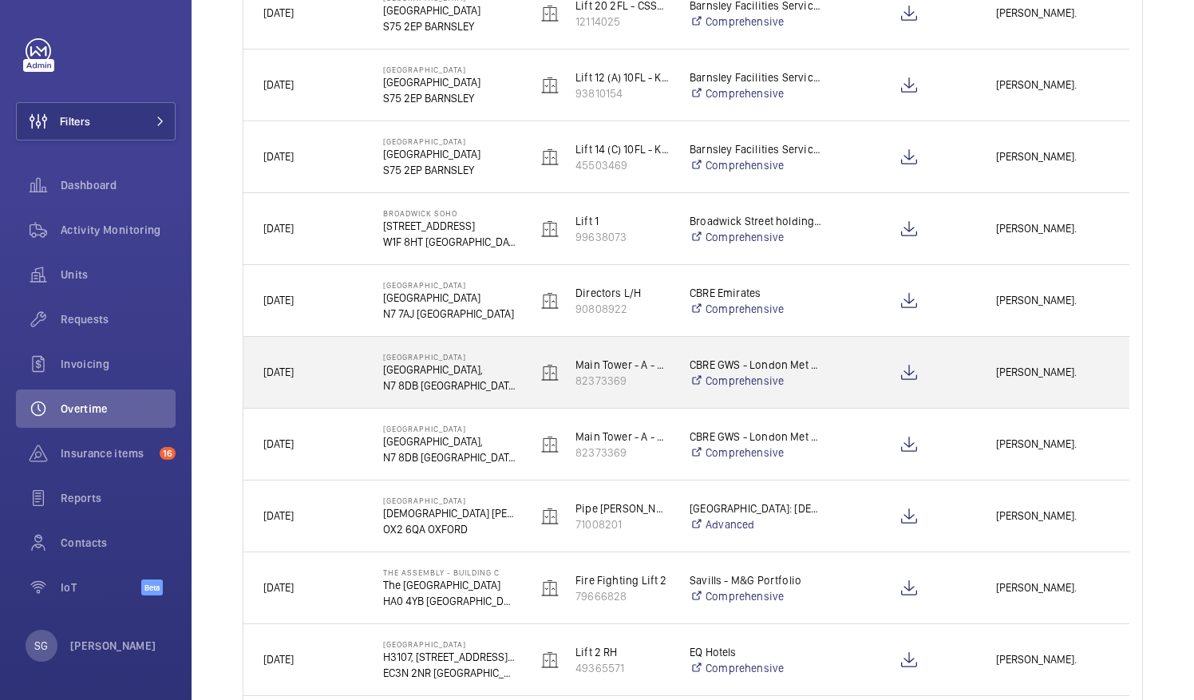
click at [1002, 367] on span "[PERSON_NAME]." at bounding box center [1052, 372] width 113 height 18
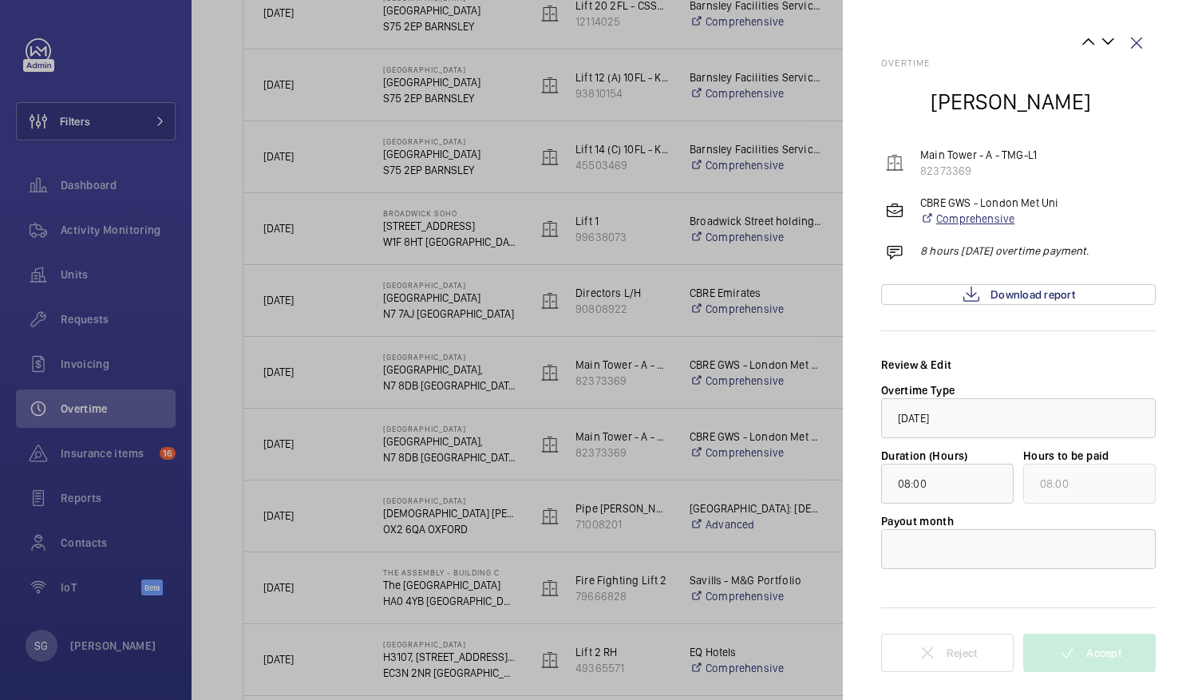
click at [948, 222] on link "Comprehensive" at bounding box center [989, 219] width 139 height 16
click at [953, 212] on link "Comprehensive" at bounding box center [989, 219] width 139 height 16
click at [972, 220] on link "Comprehensive" at bounding box center [989, 219] width 139 height 16
click at [988, 300] on link "Download report" at bounding box center [1018, 294] width 275 height 21
click at [1142, 36] on wm-front-icon-button at bounding box center [1137, 43] width 38 height 38
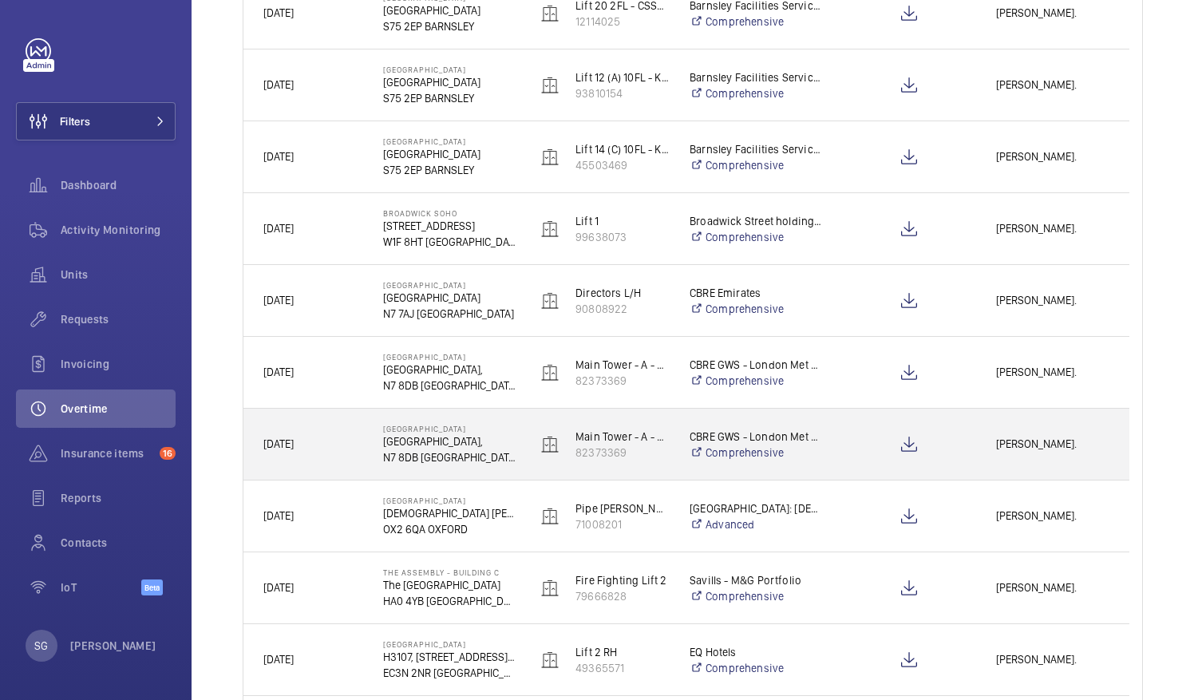
click at [1054, 449] on span "[PERSON_NAME]." at bounding box center [1052, 444] width 113 height 18
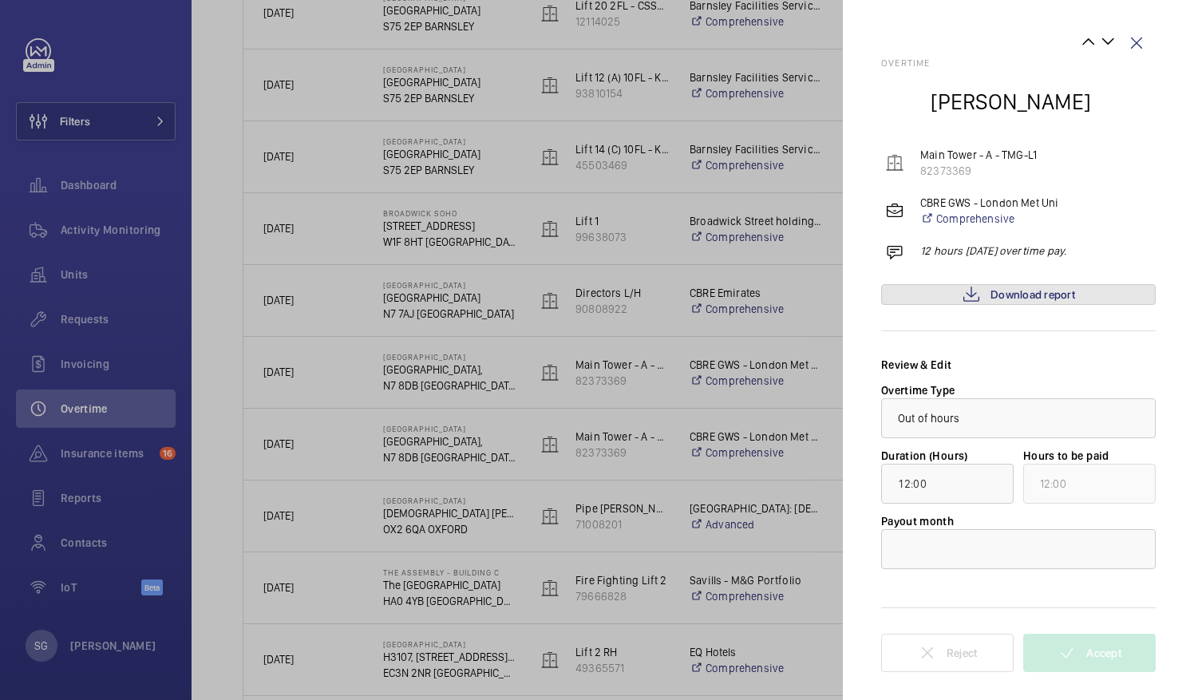
click at [1047, 299] on span "Download report" at bounding box center [1033, 294] width 85 height 13
click at [1138, 48] on wm-front-icon-button at bounding box center [1137, 43] width 38 height 38
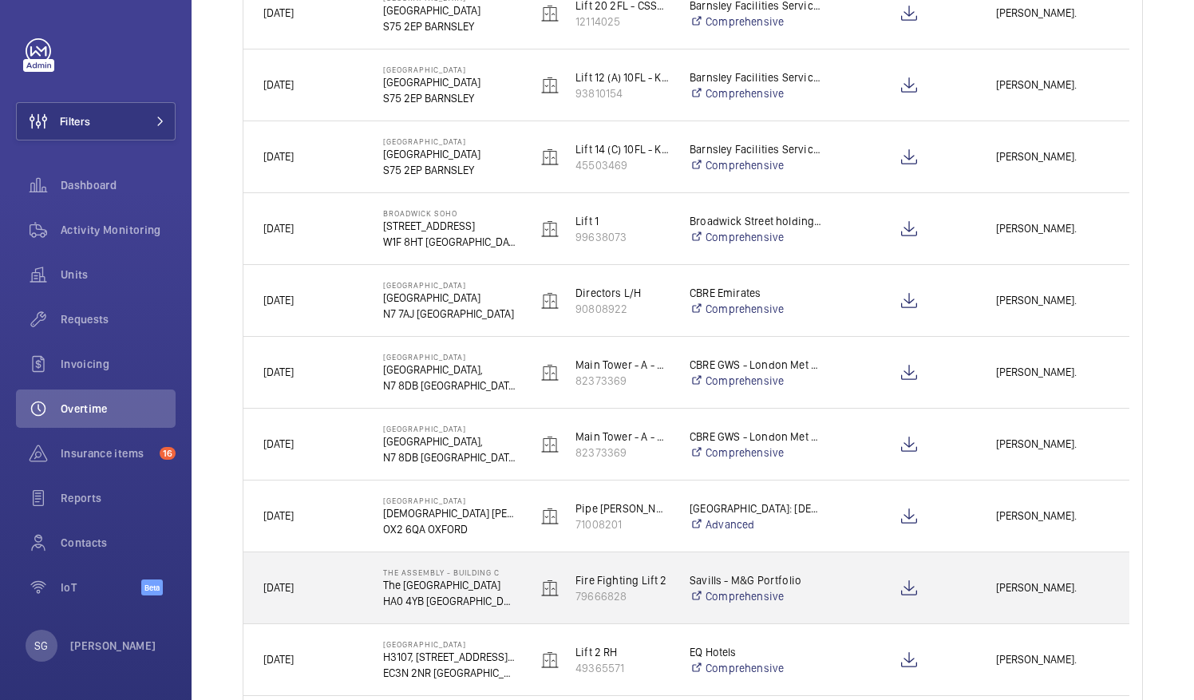
click at [1063, 596] on span "[PERSON_NAME]." at bounding box center [1052, 588] width 113 height 18
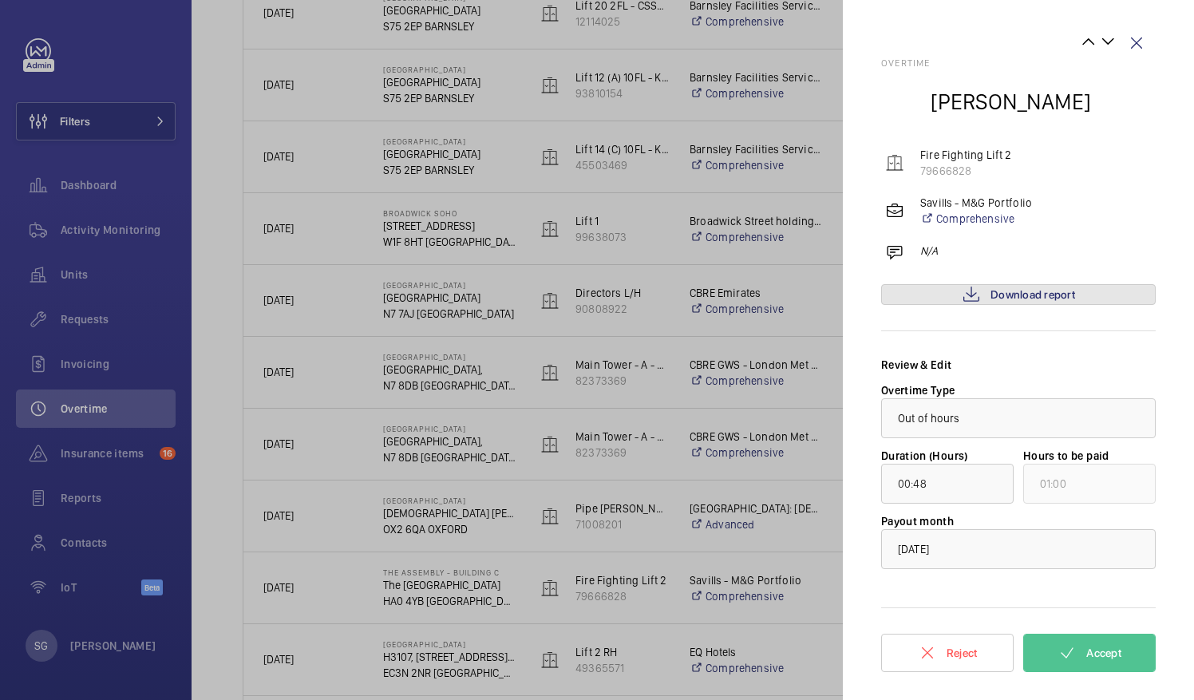
click at [1039, 291] on span "Download report" at bounding box center [1033, 294] width 85 height 13
click at [1090, 645] on button "Accept" at bounding box center [1089, 653] width 133 height 38
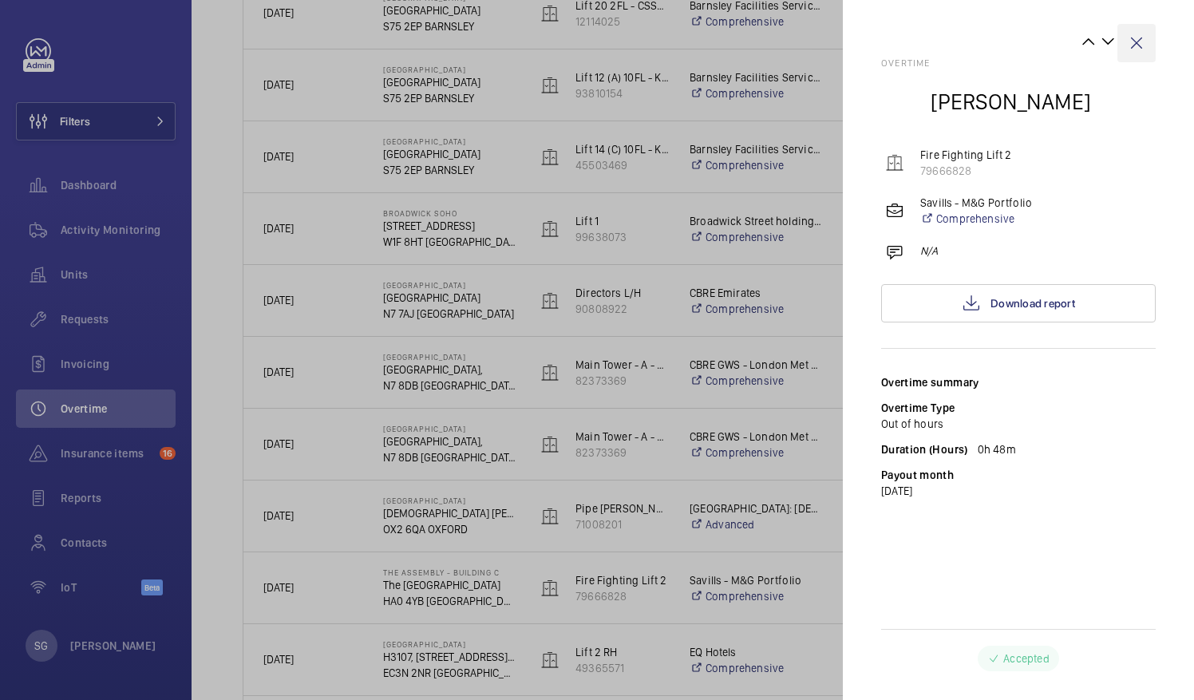
click at [1135, 38] on wm-front-icon-button at bounding box center [1137, 43] width 38 height 38
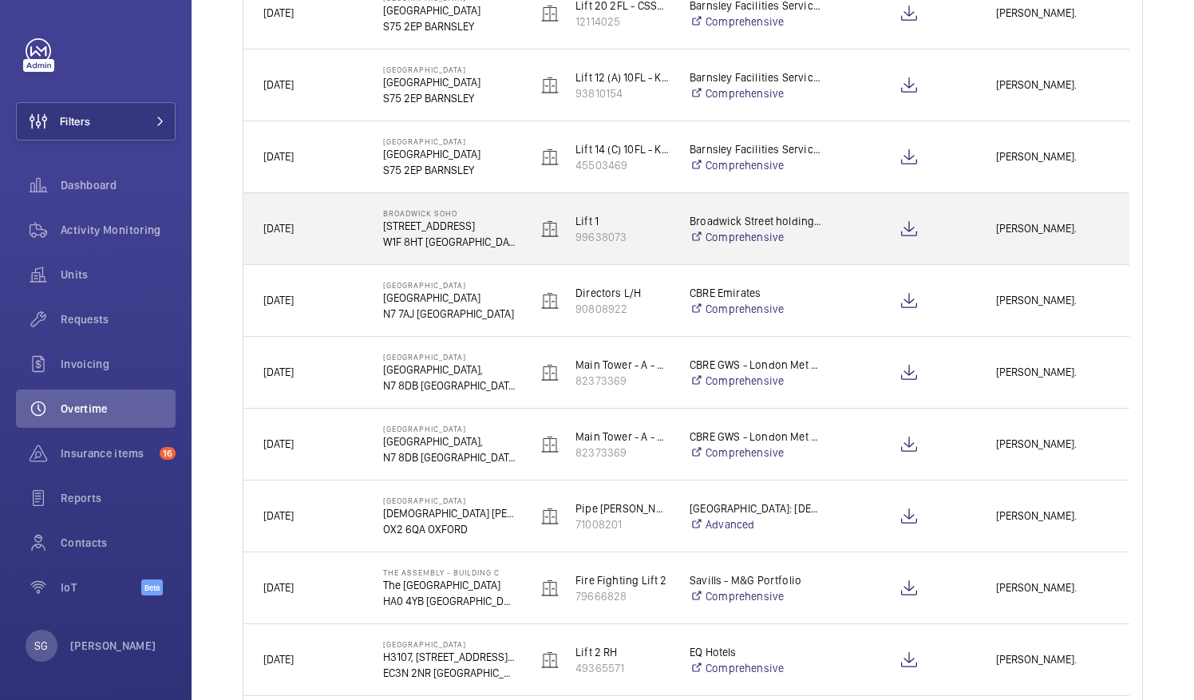
click at [1049, 220] on span "[PERSON_NAME]." at bounding box center [1052, 229] width 113 height 18
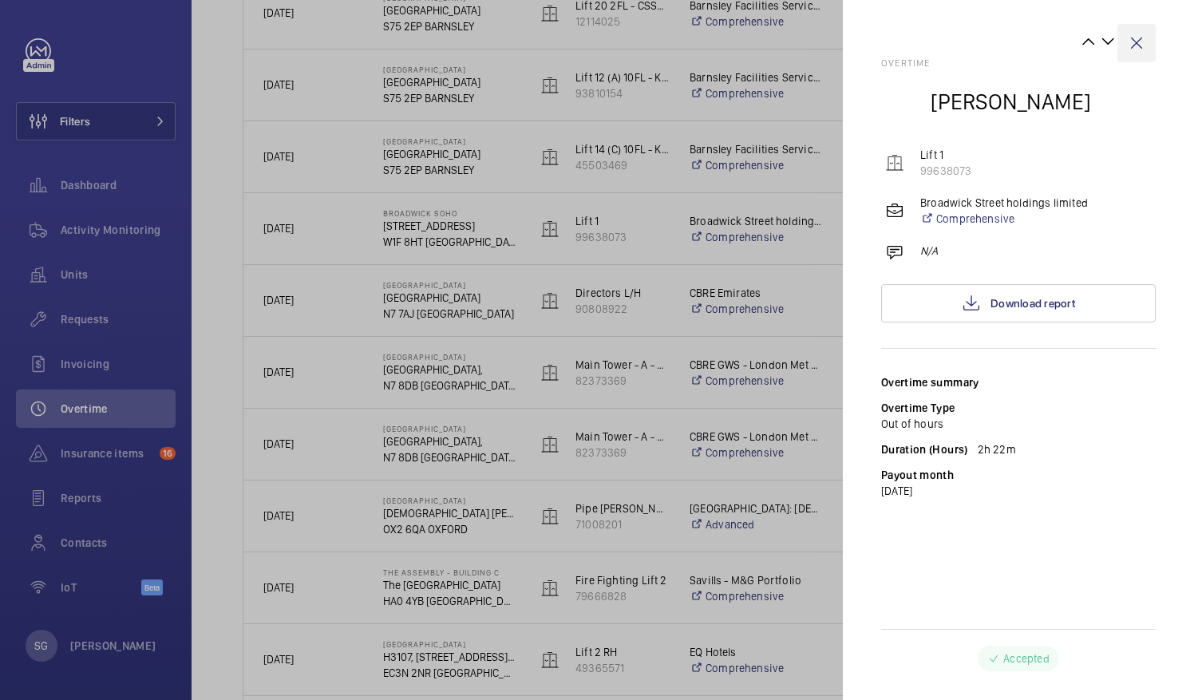
click at [1132, 40] on wm-front-icon-button at bounding box center [1137, 43] width 38 height 38
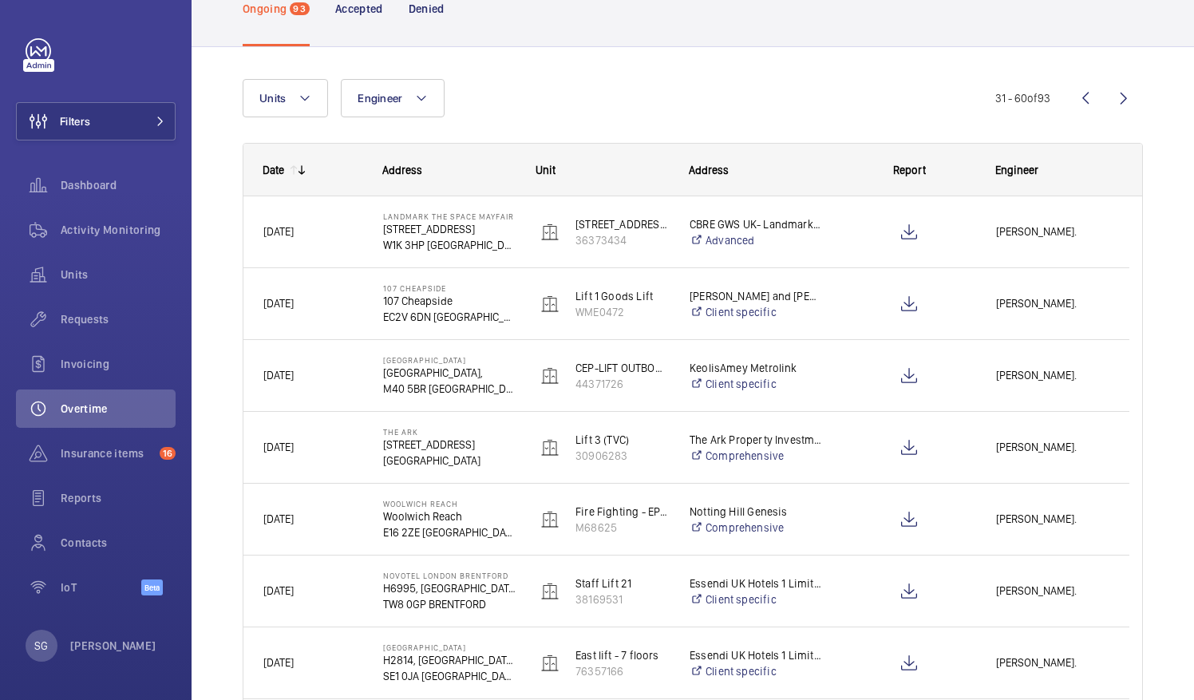
scroll to position [0, 0]
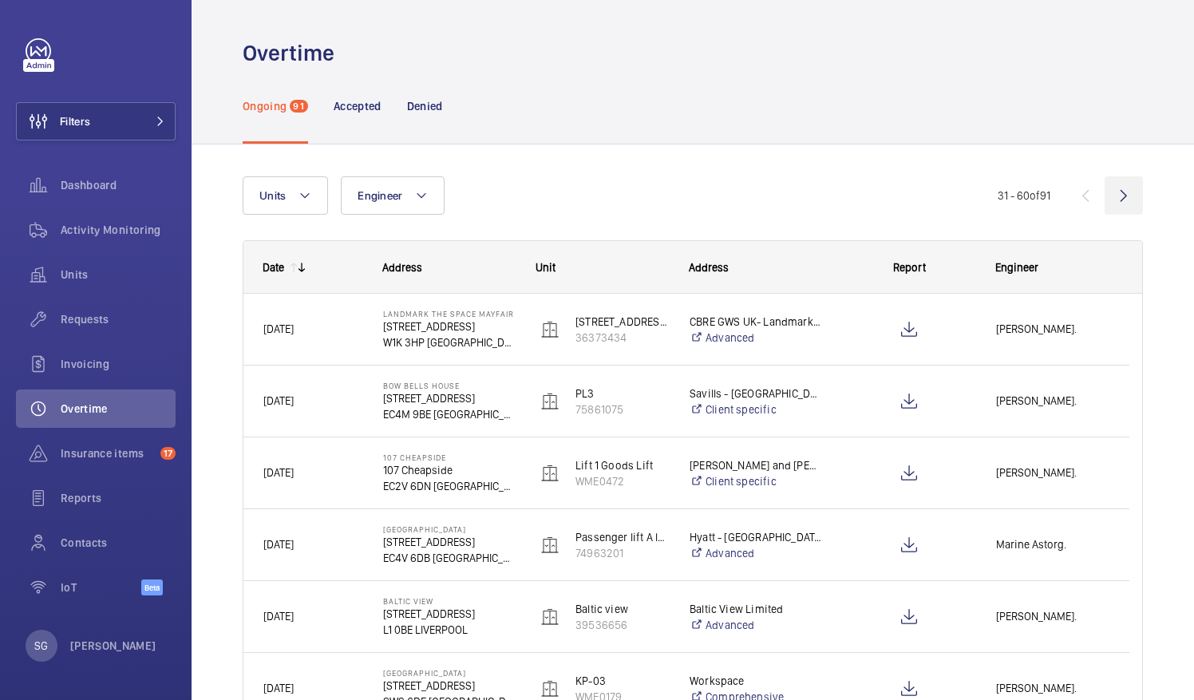
click at [1106, 200] on wm-front-icon-button at bounding box center [1124, 195] width 38 height 38
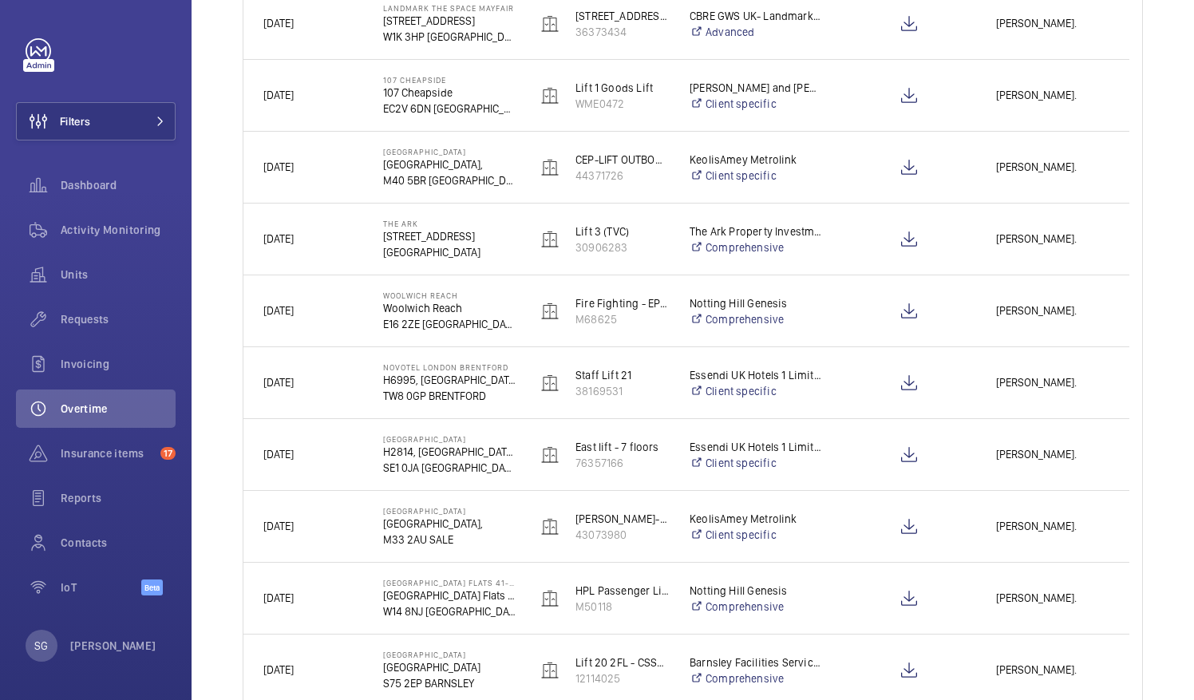
scroll to position [314, 0]
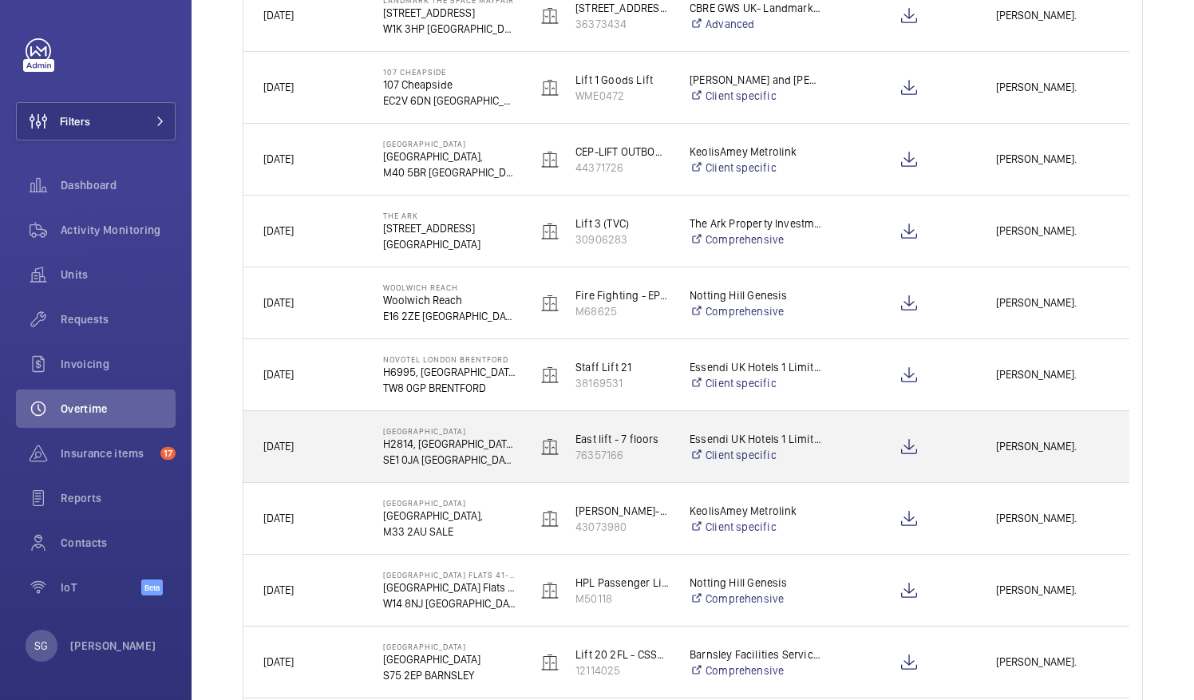
click at [1040, 452] on span "[PERSON_NAME]." at bounding box center [1052, 446] width 113 height 18
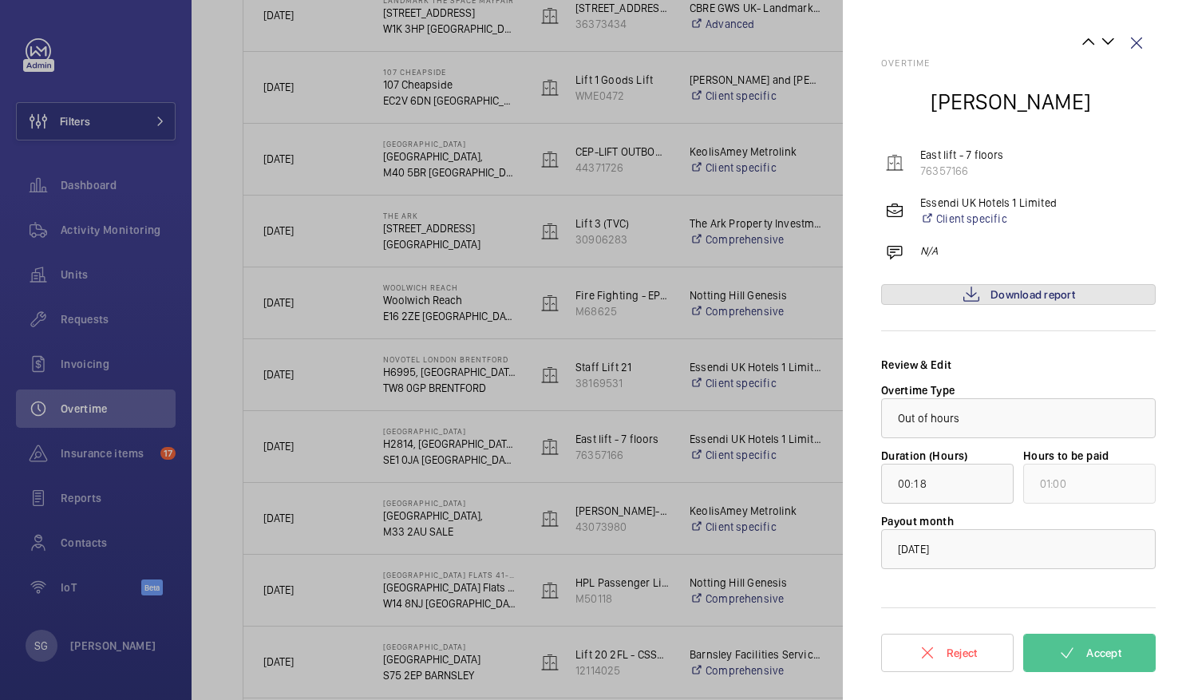
click at [1011, 292] on span "Download report" at bounding box center [1033, 294] width 85 height 13
click at [1080, 645] on button "Accept" at bounding box center [1089, 653] width 133 height 38
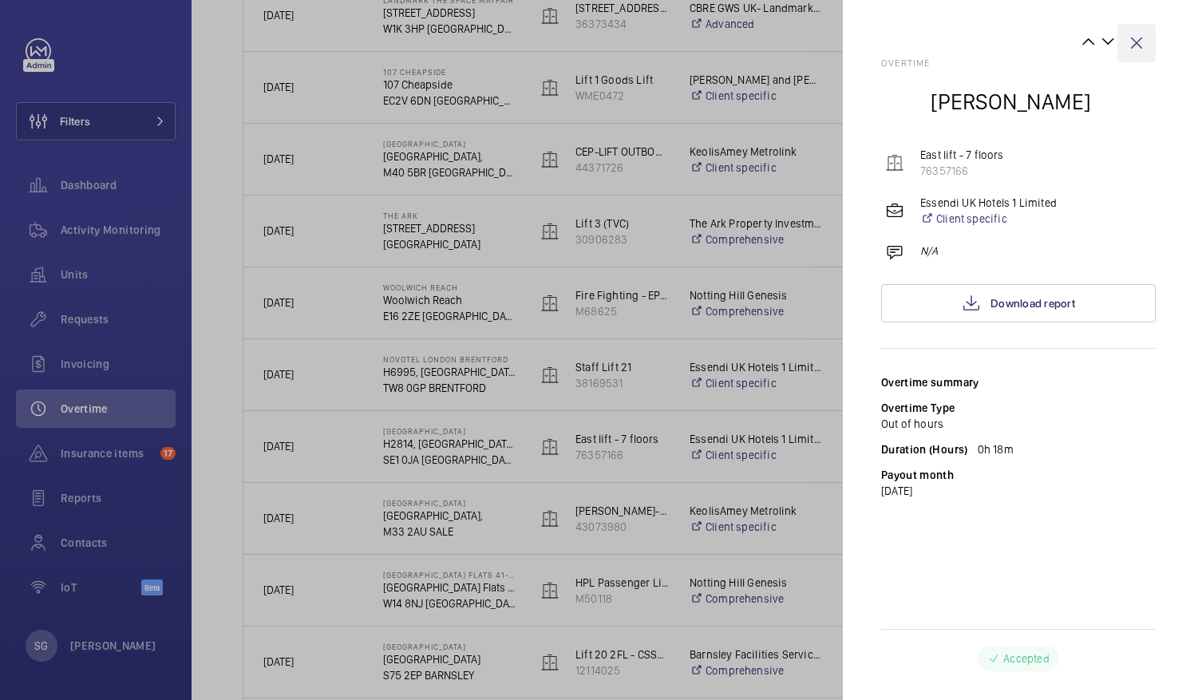
click at [1134, 38] on wm-front-icon-button at bounding box center [1137, 43] width 38 height 38
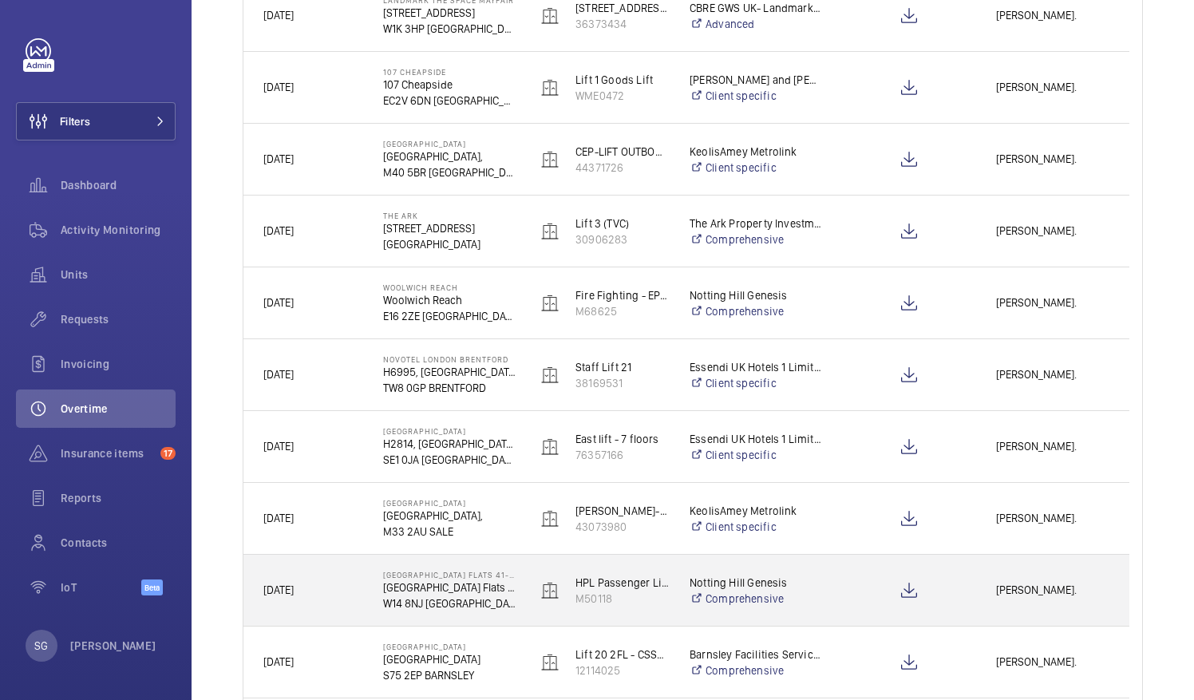
click at [1051, 584] on span "[PERSON_NAME]." at bounding box center [1052, 590] width 113 height 18
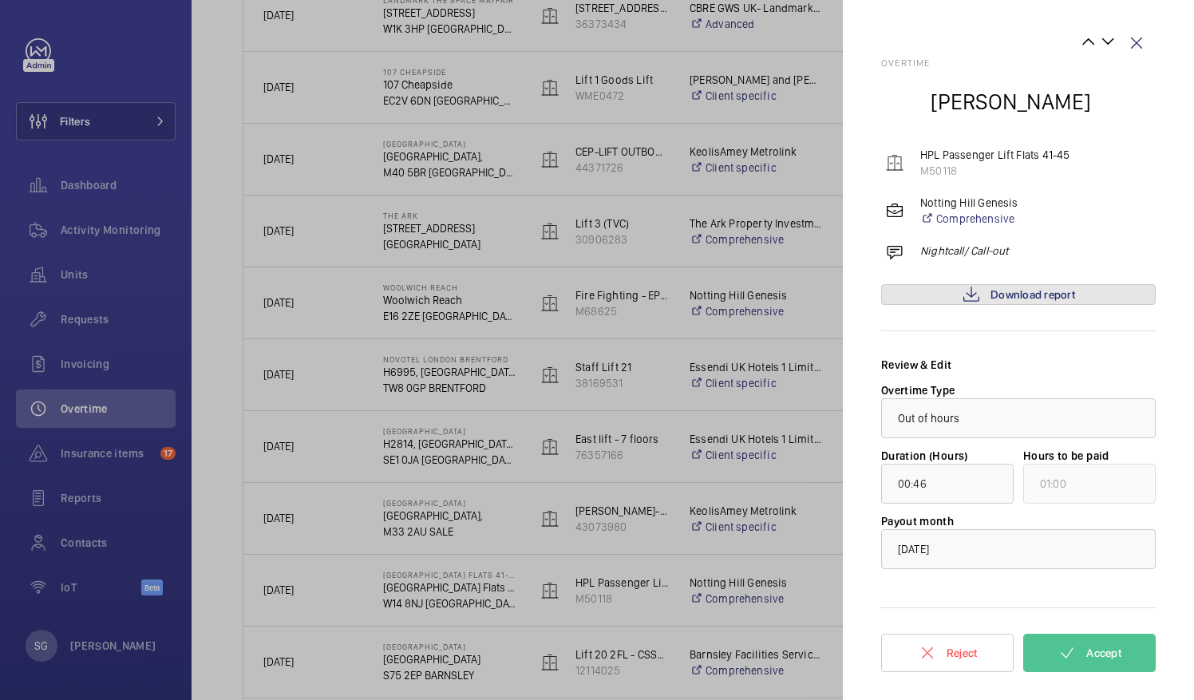
click at [1042, 292] on span "Download report" at bounding box center [1033, 294] width 85 height 13
click at [1119, 658] on span "Accept" at bounding box center [1104, 653] width 35 height 13
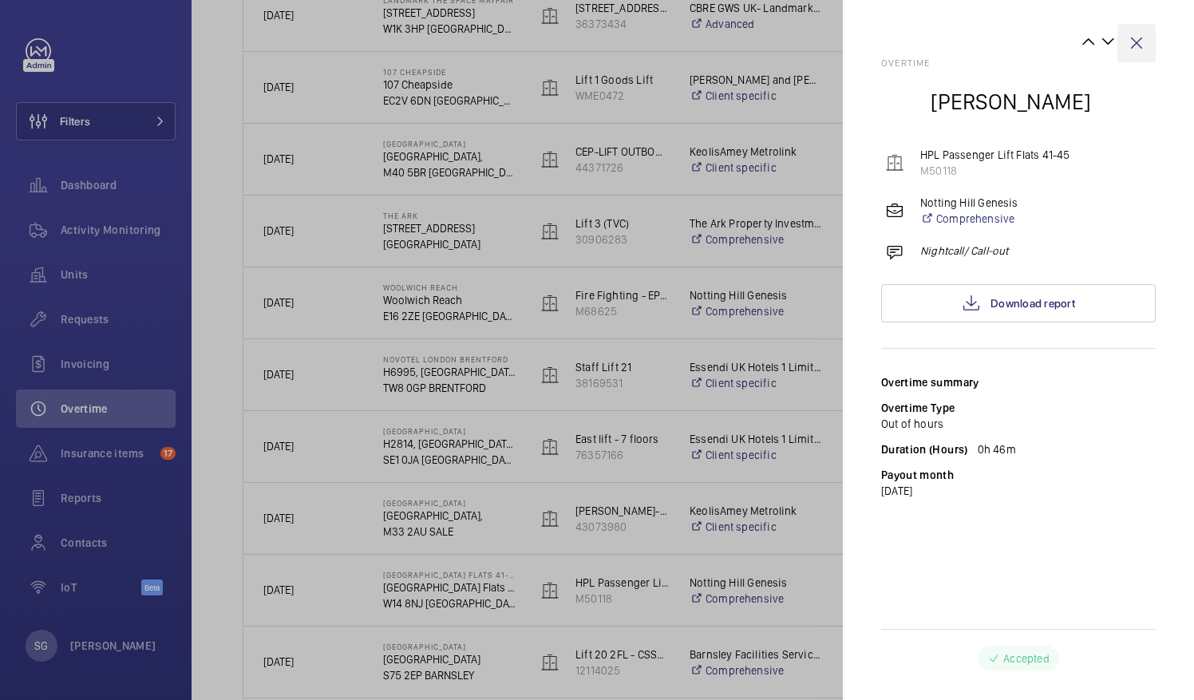
click at [1134, 44] on wm-front-icon-button at bounding box center [1137, 43] width 38 height 38
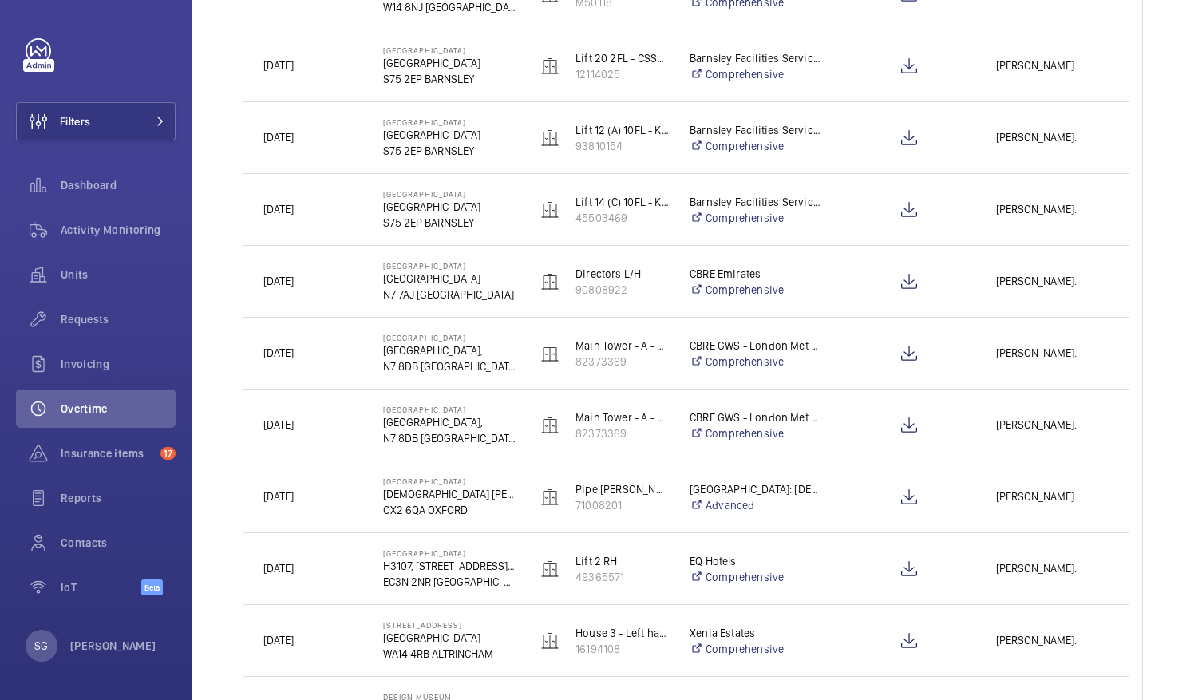
scroll to position [912, 0]
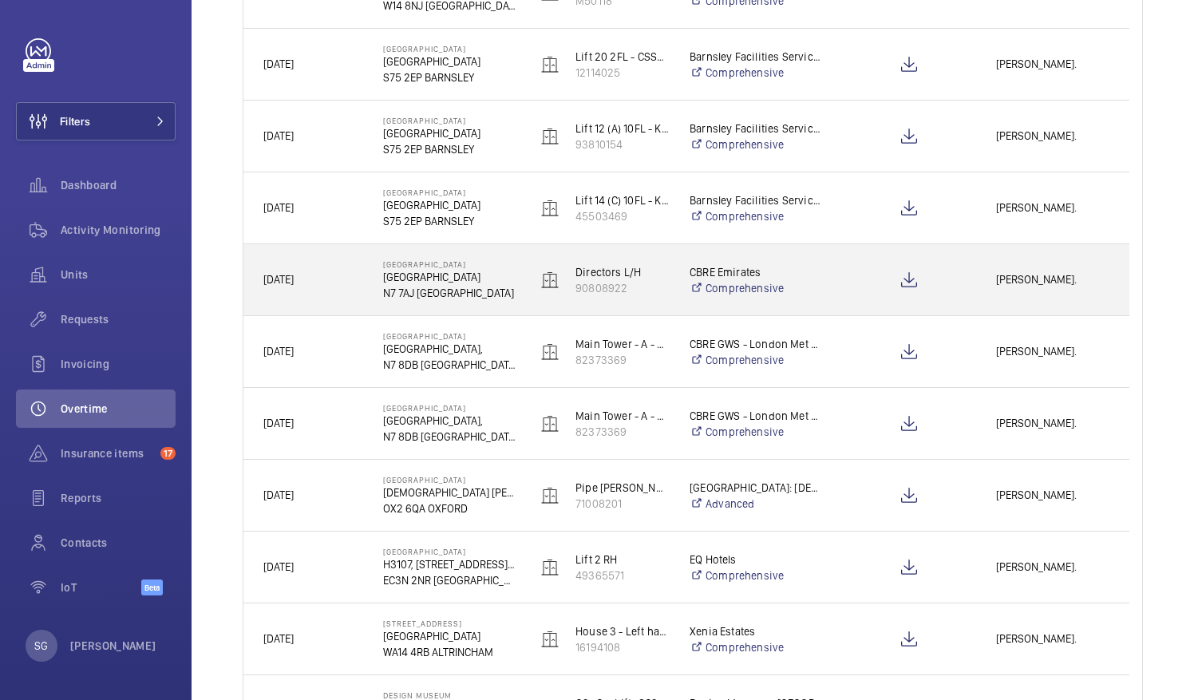
click at [1039, 296] on div "[PERSON_NAME]." at bounding box center [1053, 280] width 152 height 50
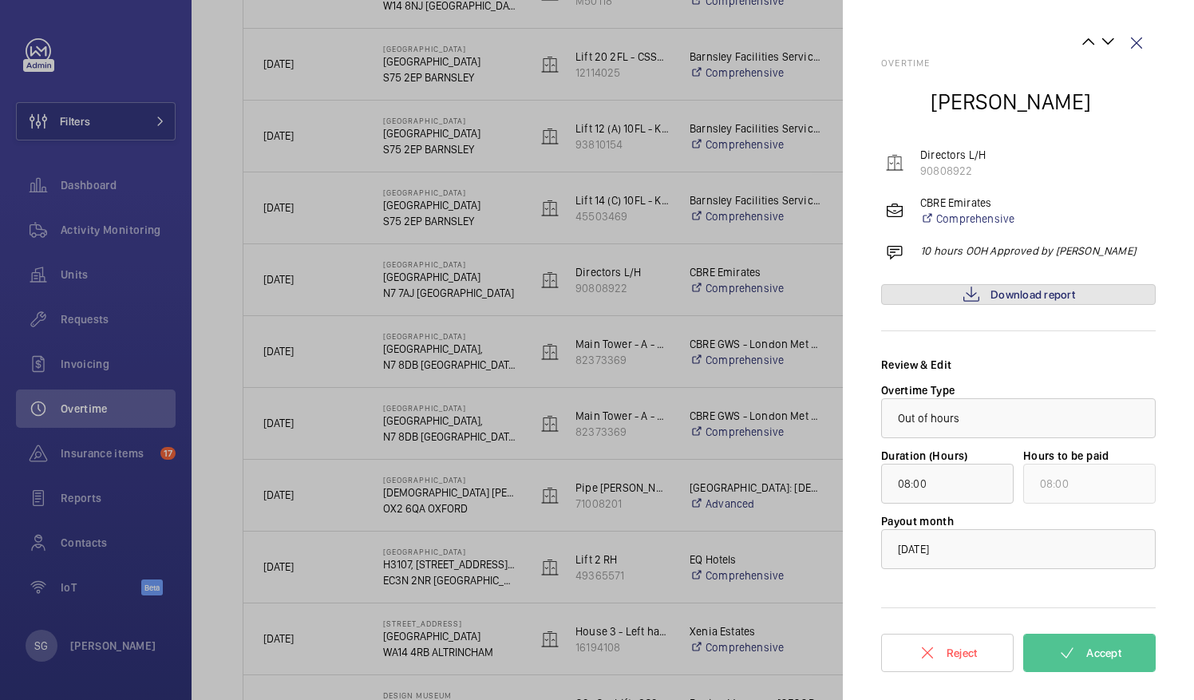
click at [1039, 296] on span "Download report" at bounding box center [1033, 294] width 85 height 13
click at [1003, 289] on span "Download report" at bounding box center [1033, 294] width 85 height 13
click at [1130, 38] on wm-front-icon-button at bounding box center [1137, 43] width 38 height 38
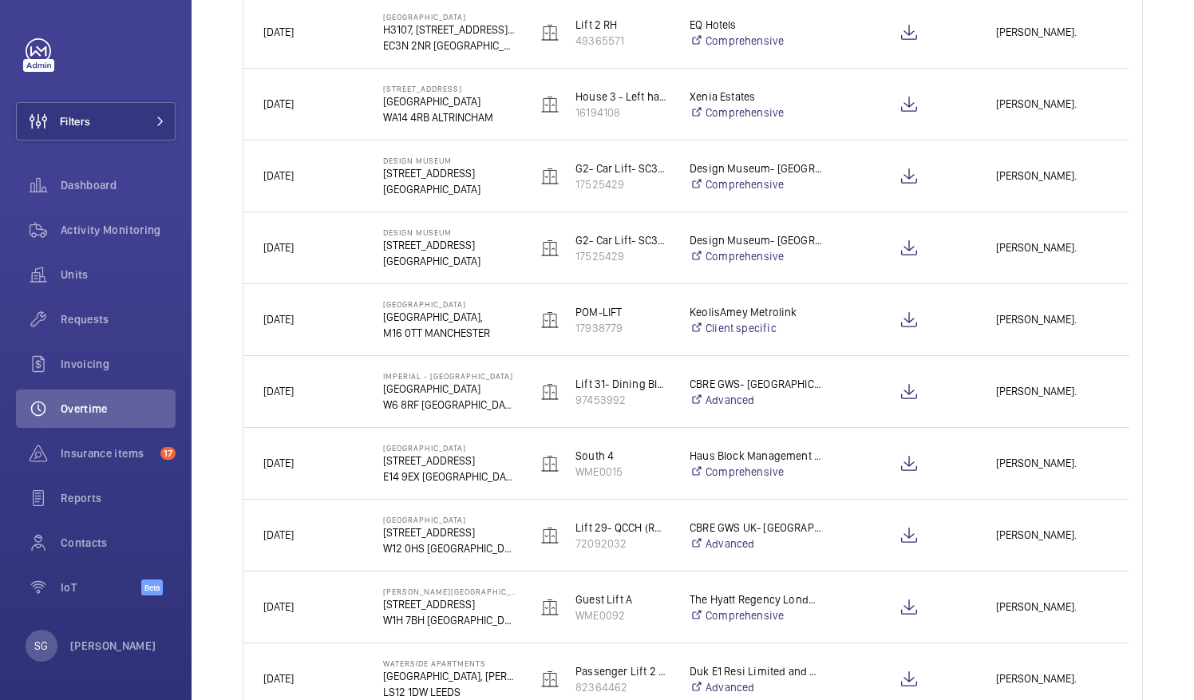
scroll to position [1465, 0]
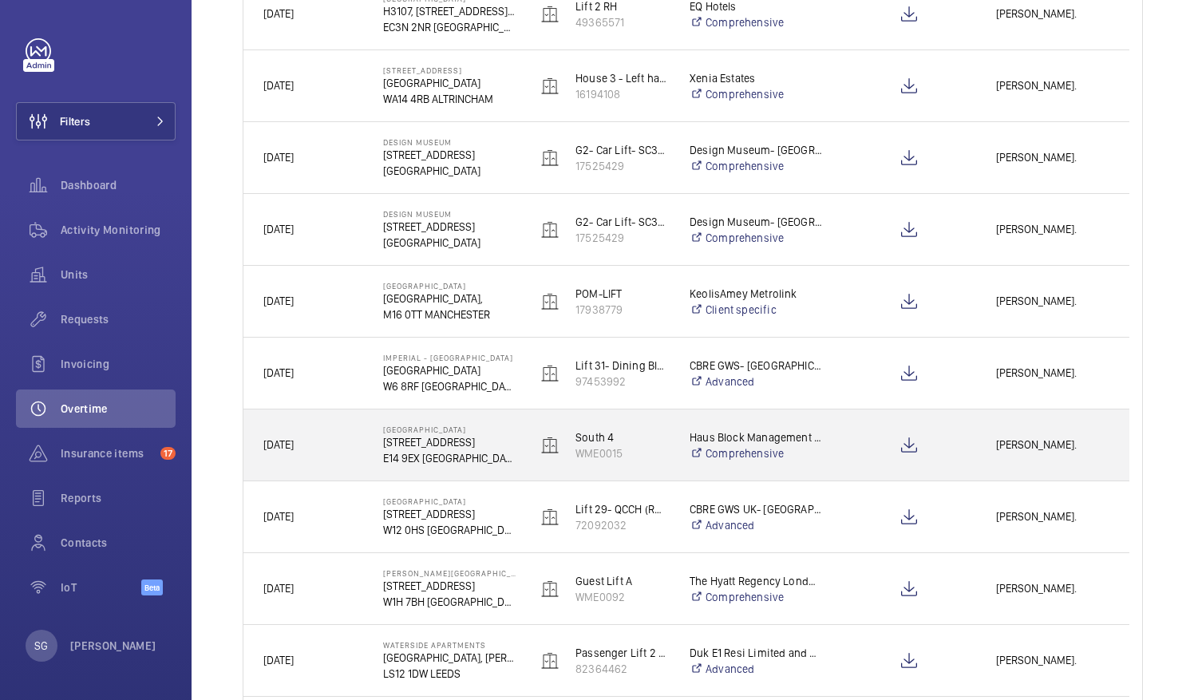
click at [1041, 438] on span "[PERSON_NAME]." at bounding box center [1052, 445] width 113 height 18
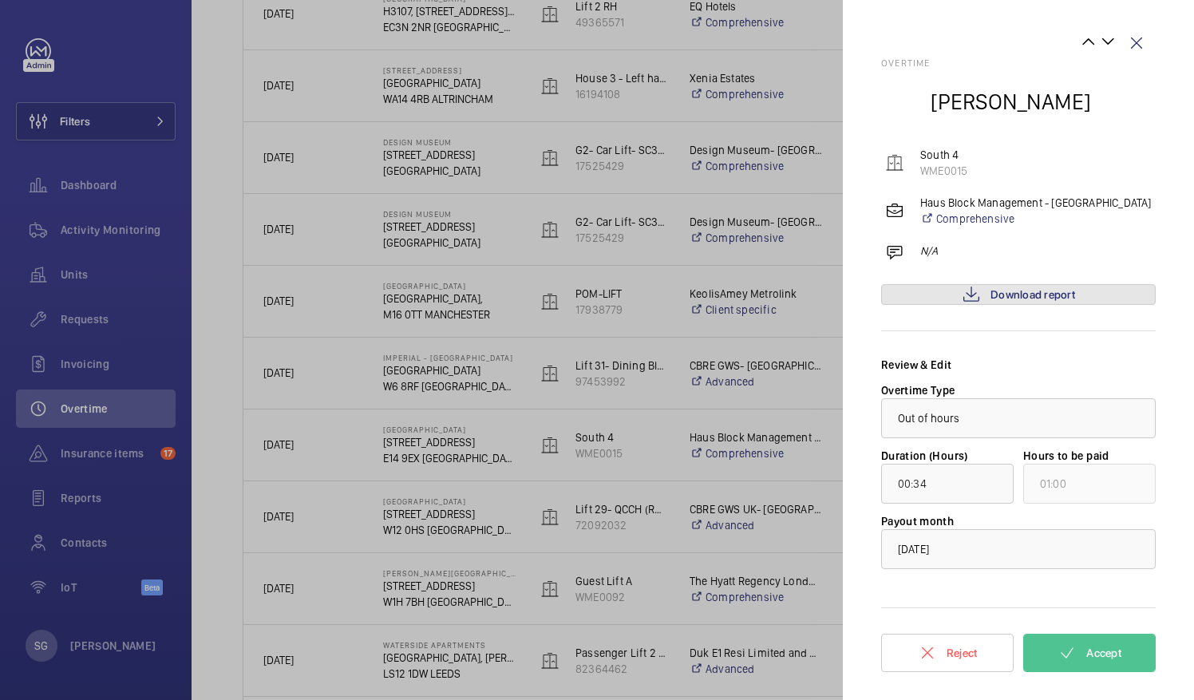
click at [1047, 289] on span "Download report" at bounding box center [1033, 294] width 85 height 13
click at [1106, 647] on span "Accept" at bounding box center [1104, 653] width 35 height 13
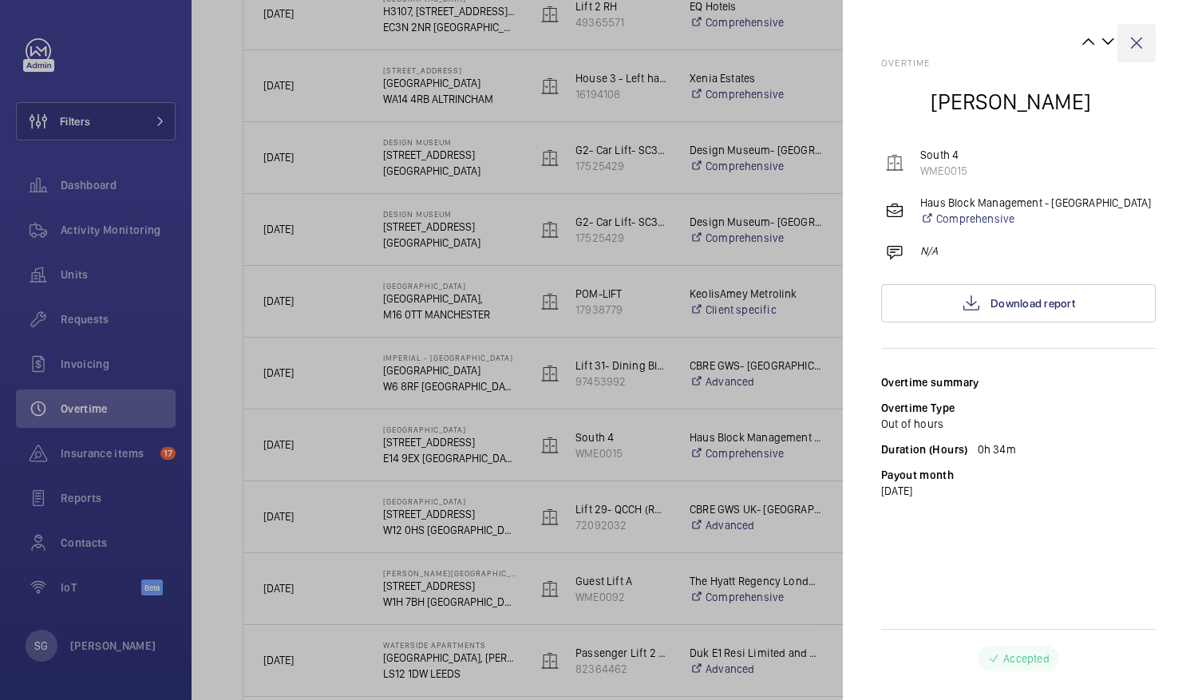
click at [1134, 45] on wm-front-icon-button at bounding box center [1137, 43] width 38 height 38
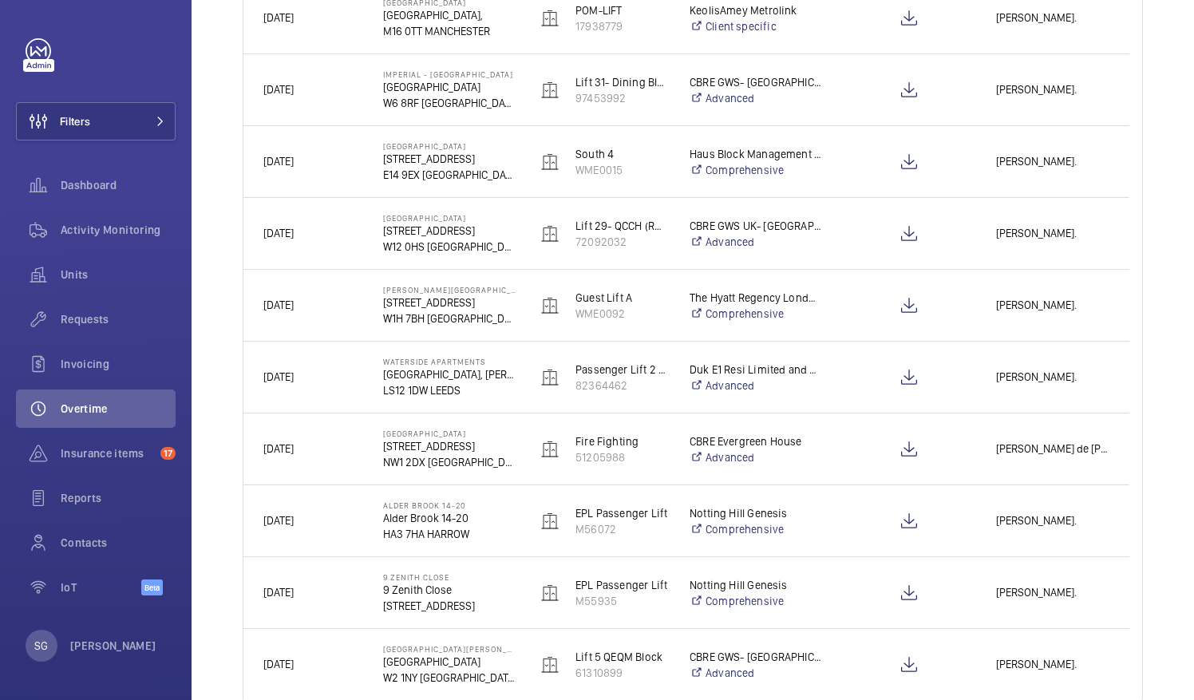
scroll to position [1751, 0]
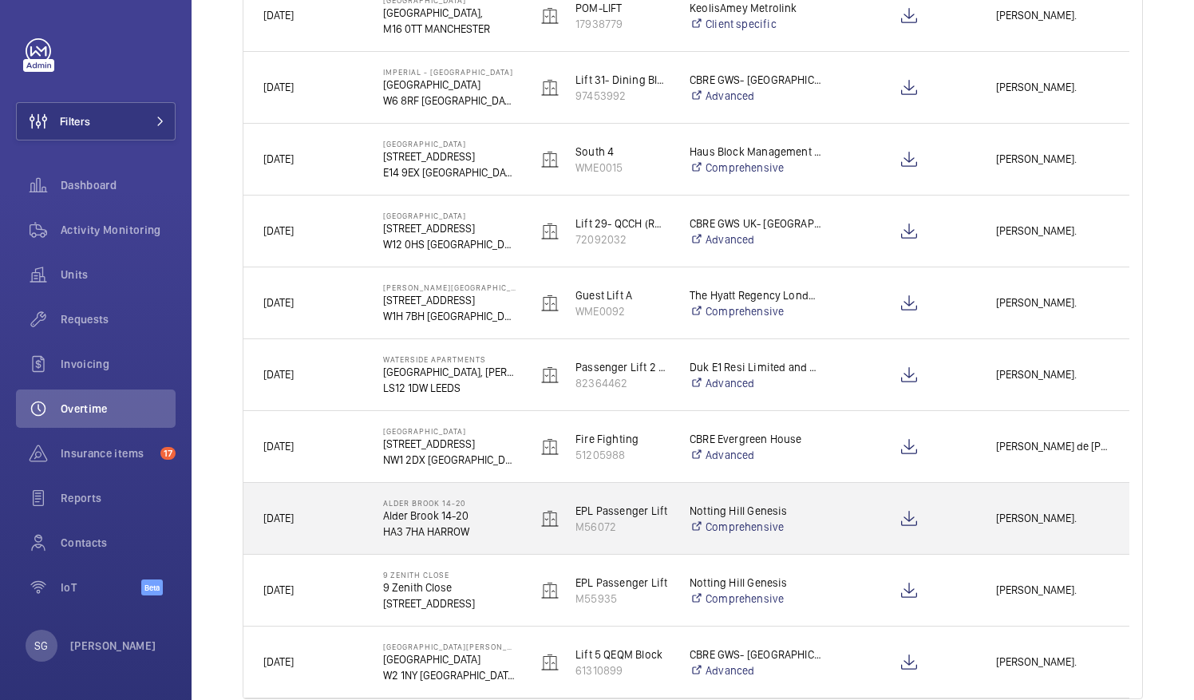
click at [1015, 513] on span "[PERSON_NAME]." at bounding box center [1052, 518] width 113 height 18
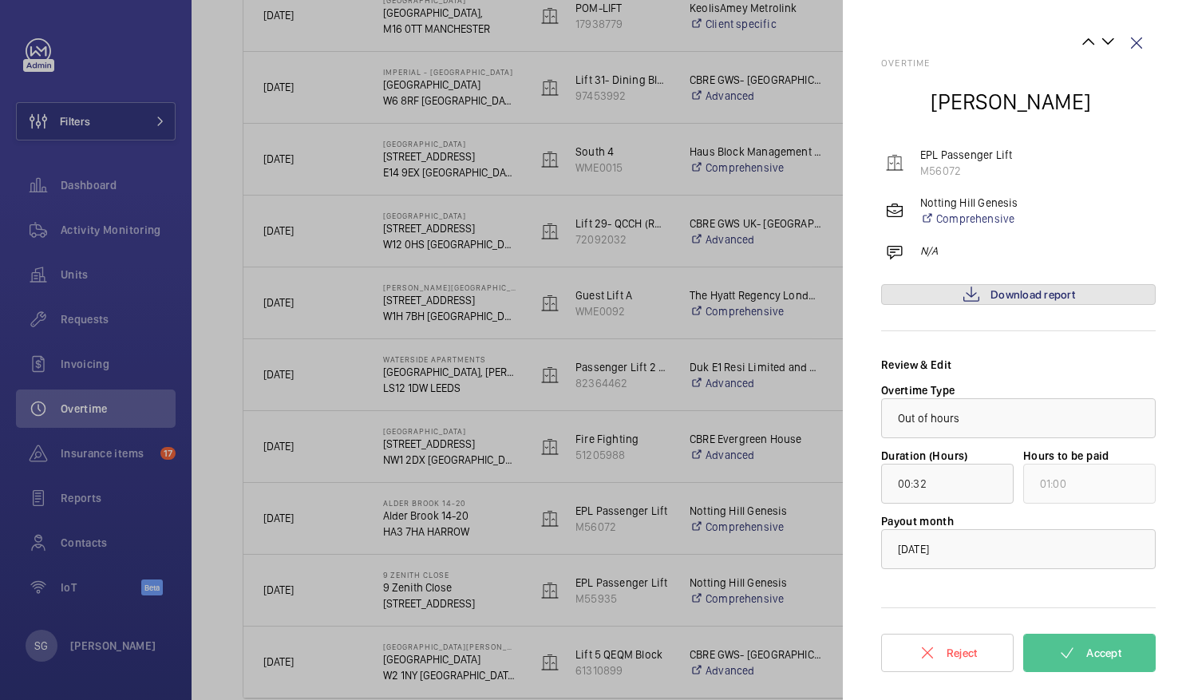
click at [972, 294] on mat-icon at bounding box center [971, 294] width 19 height 19
click at [1079, 648] on button "Accept" at bounding box center [1089, 653] width 133 height 38
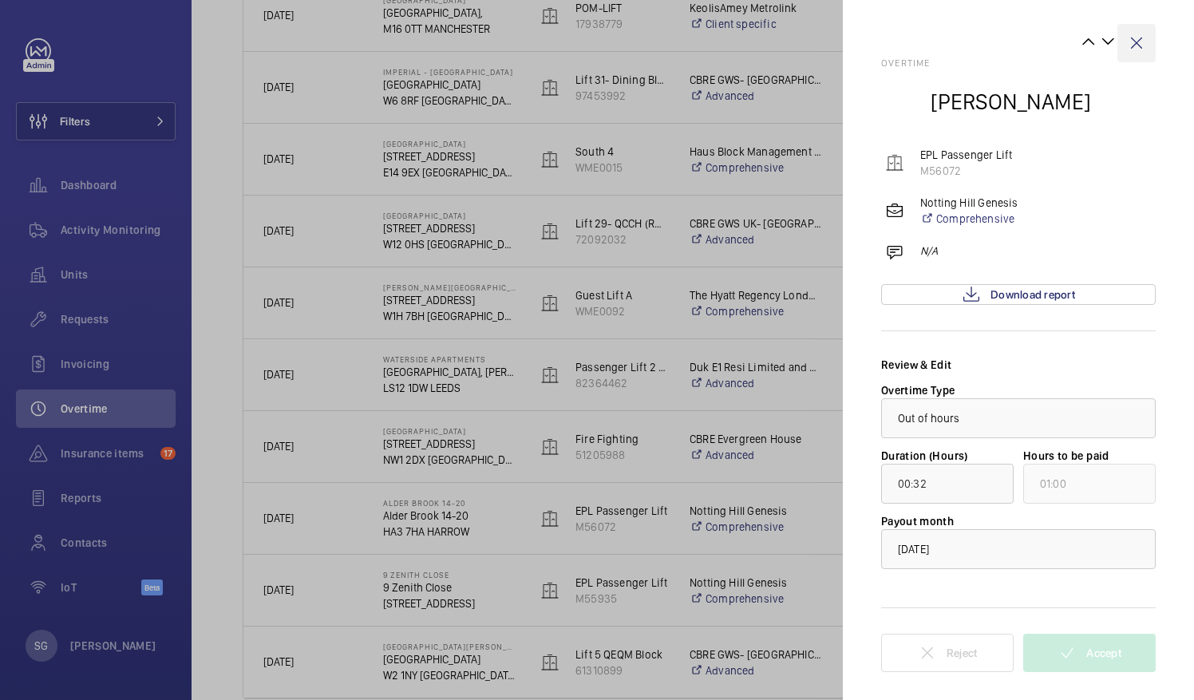
click at [1148, 45] on wm-front-icon-button at bounding box center [1137, 43] width 38 height 38
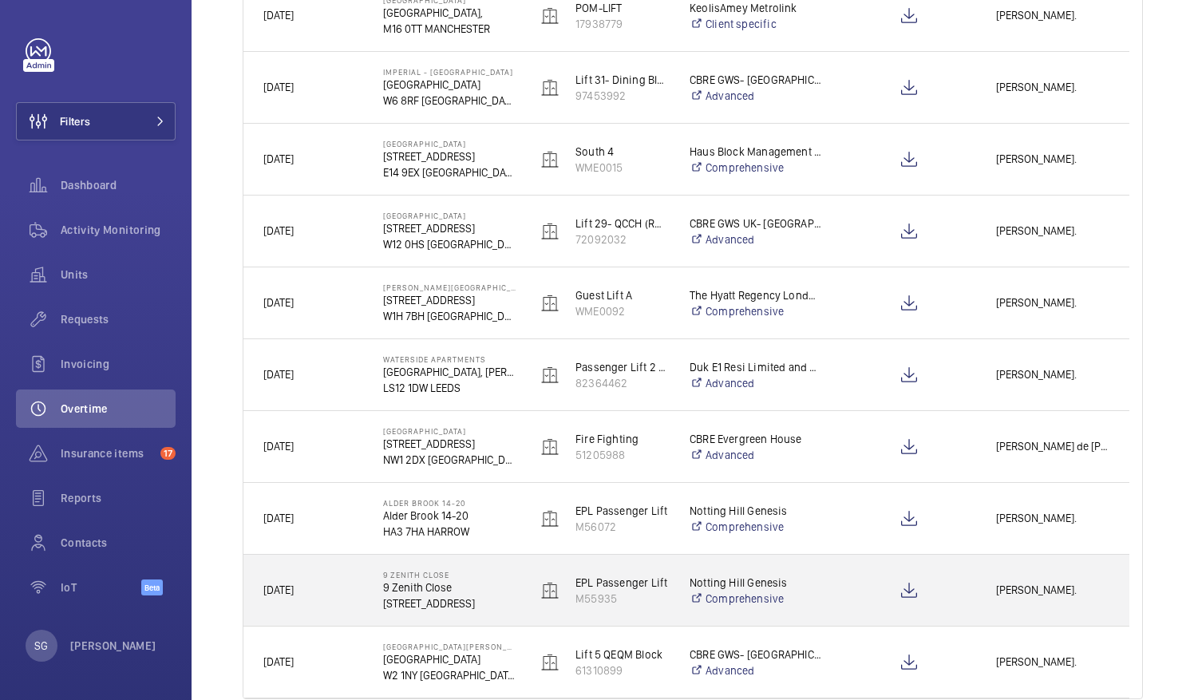
click at [1035, 573] on div "[PERSON_NAME]." at bounding box center [1053, 590] width 152 height 50
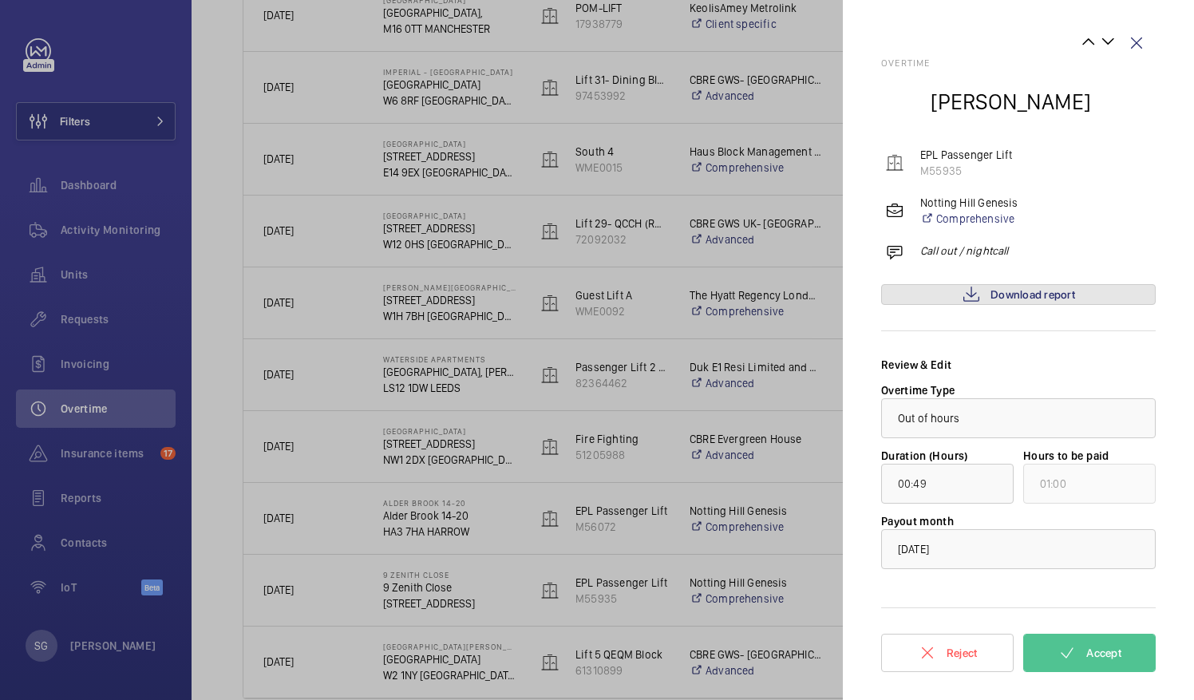
click at [951, 285] on link "Download report" at bounding box center [1018, 294] width 275 height 21
click at [1107, 653] on span "Accept" at bounding box center [1104, 653] width 35 height 13
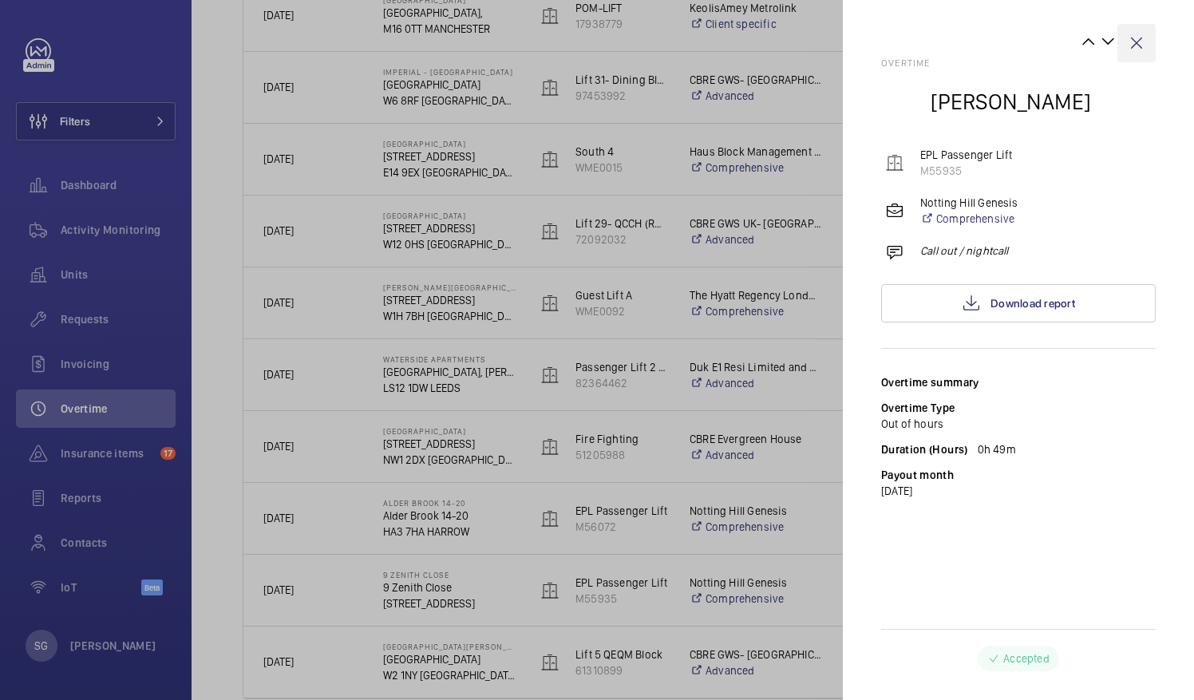
click at [1146, 42] on wm-front-icon-button at bounding box center [1137, 43] width 38 height 38
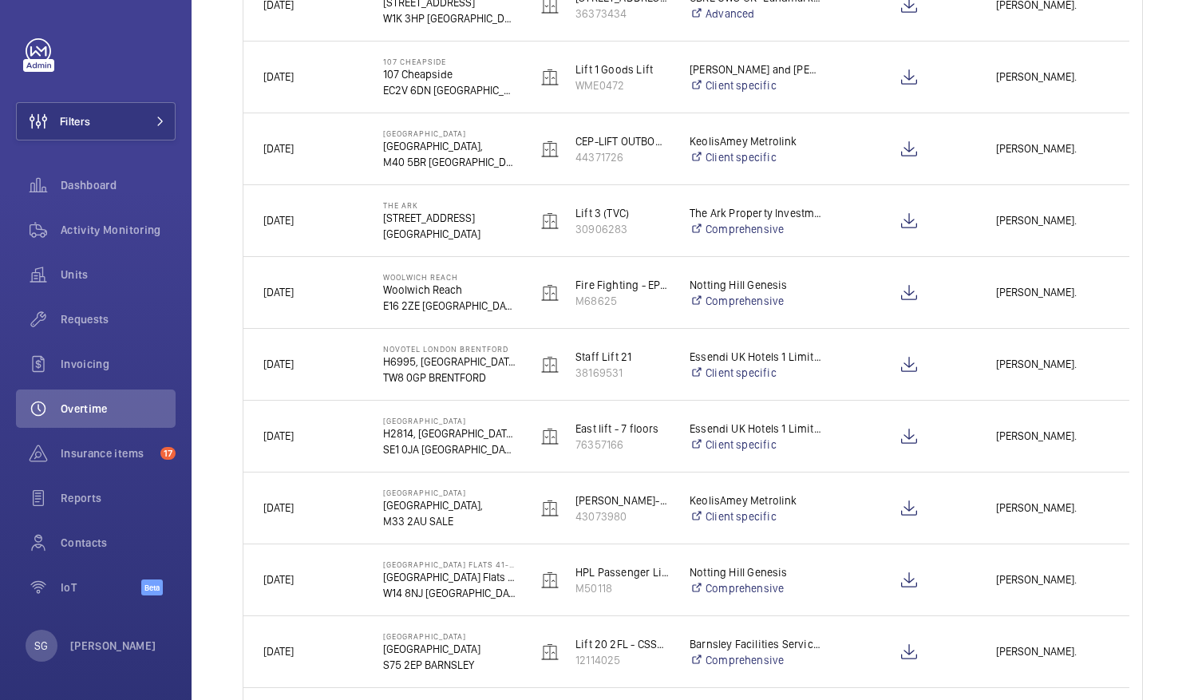
scroll to position [0, 0]
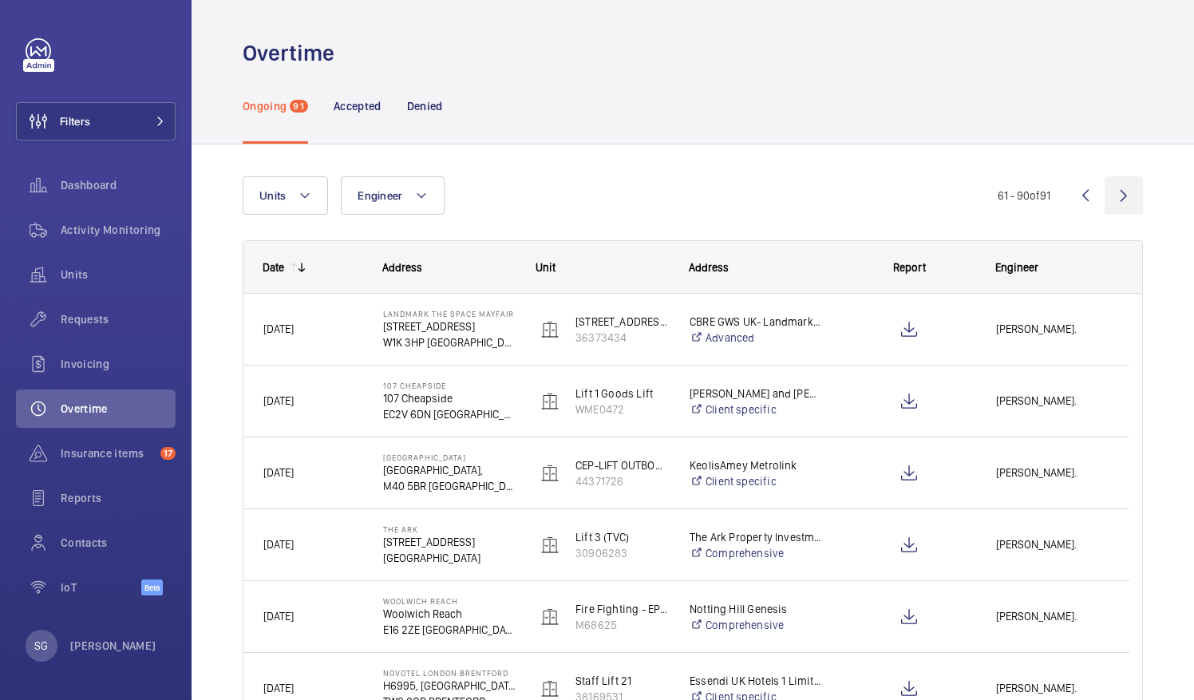
click at [1114, 196] on wm-front-icon-button at bounding box center [1124, 195] width 38 height 38
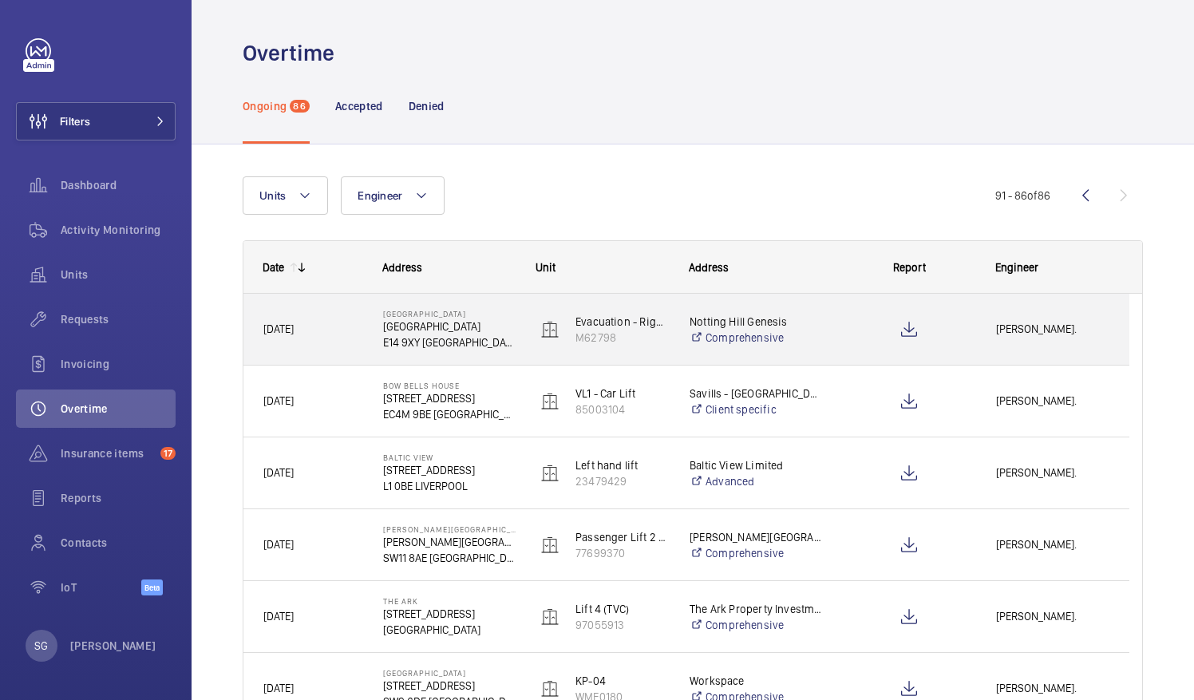
click at [1023, 344] on div "[PERSON_NAME]." at bounding box center [1053, 329] width 152 height 50
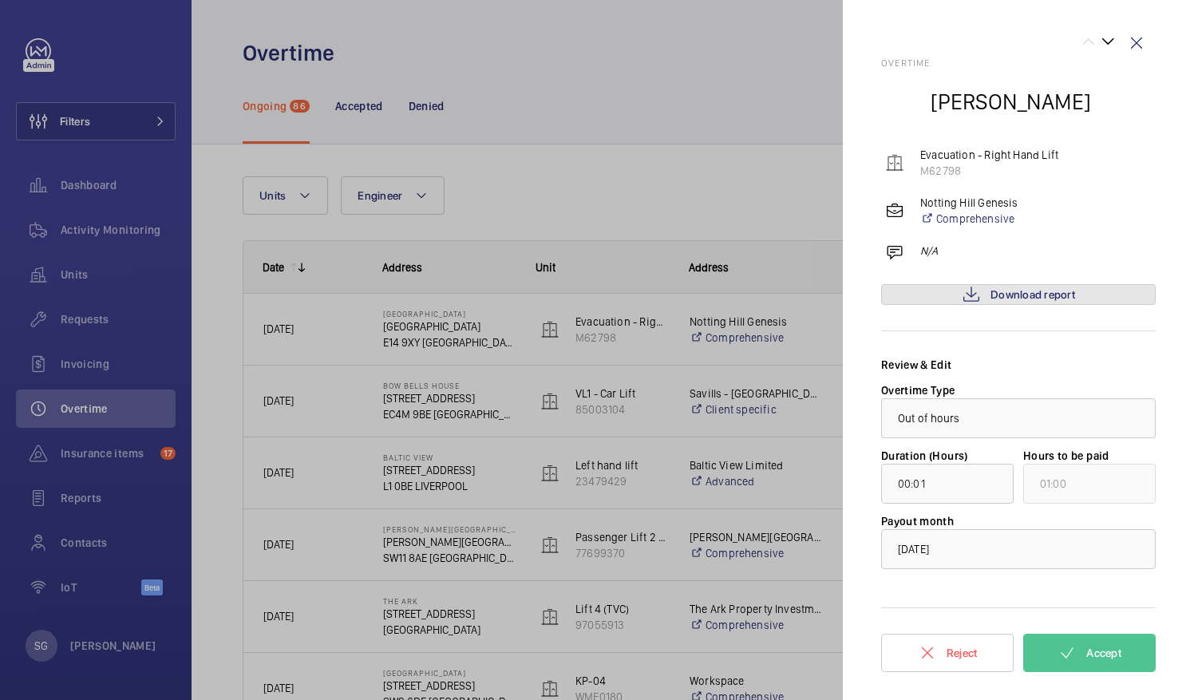
click at [1027, 298] on span "Download report" at bounding box center [1033, 294] width 85 height 13
click at [1141, 39] on wm-front-icon-button at bounding box center [1137, 43] width 38 height 38
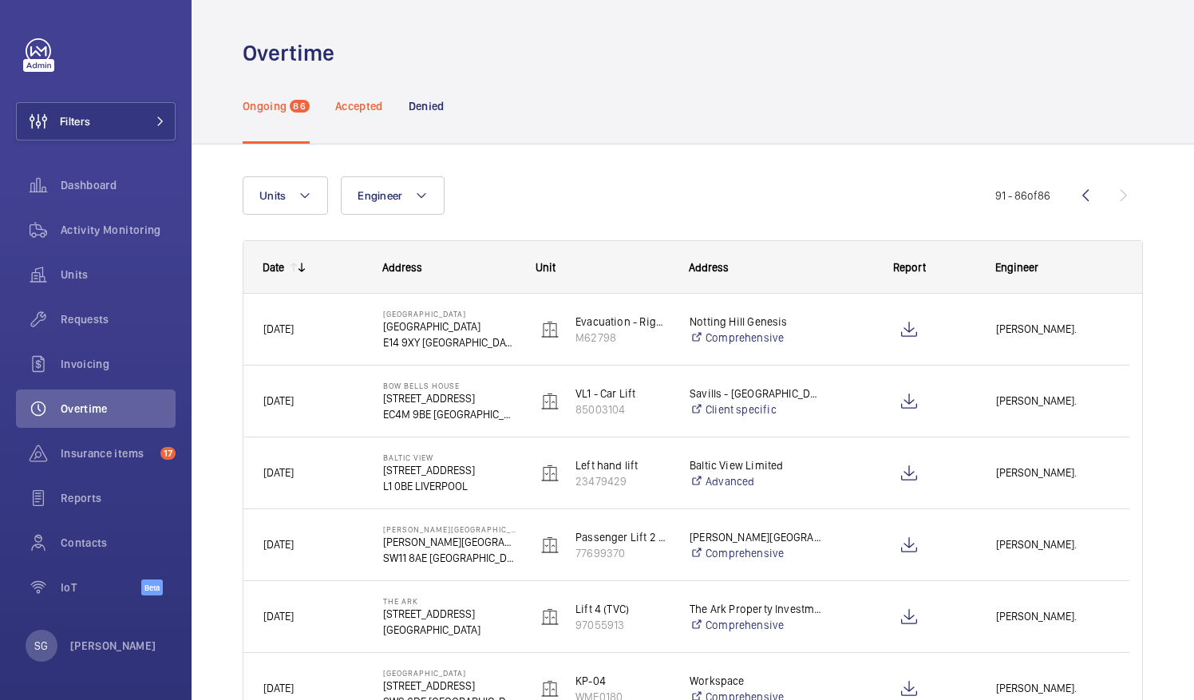
click at [345, 101] on p "Accepted" at bounding box center [359, 106] width 48 height 16
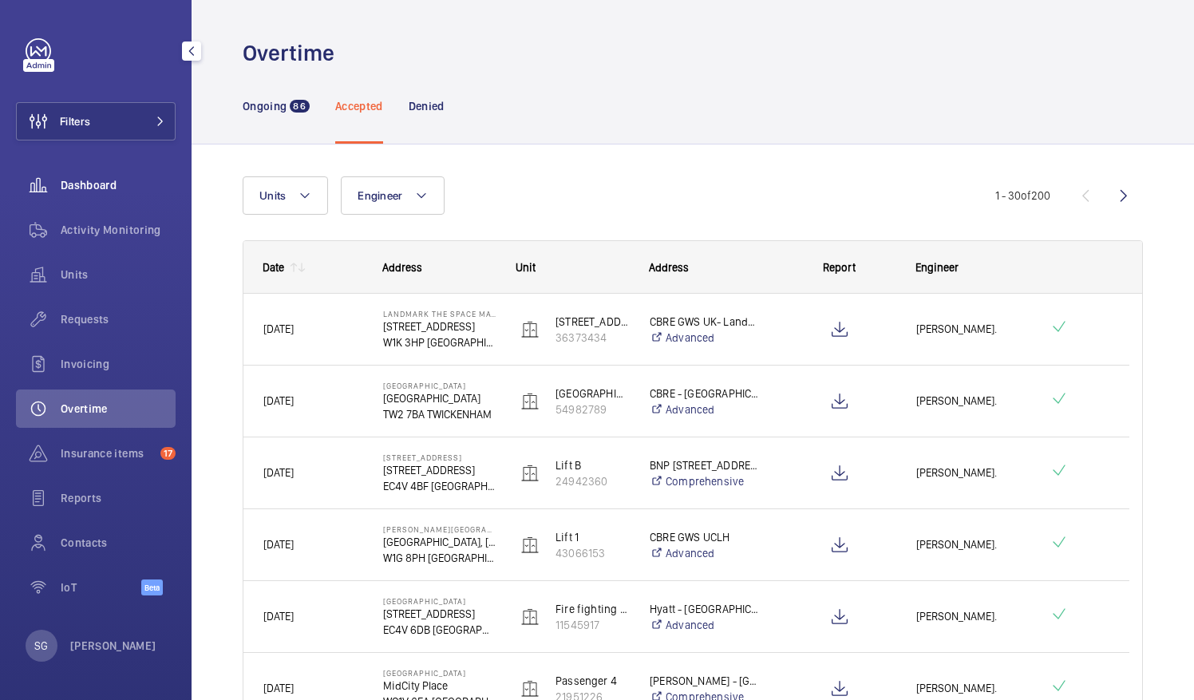
click at [60, 188] on wm-front-icon-button at bounding box center [38, 185] width 45 height 38
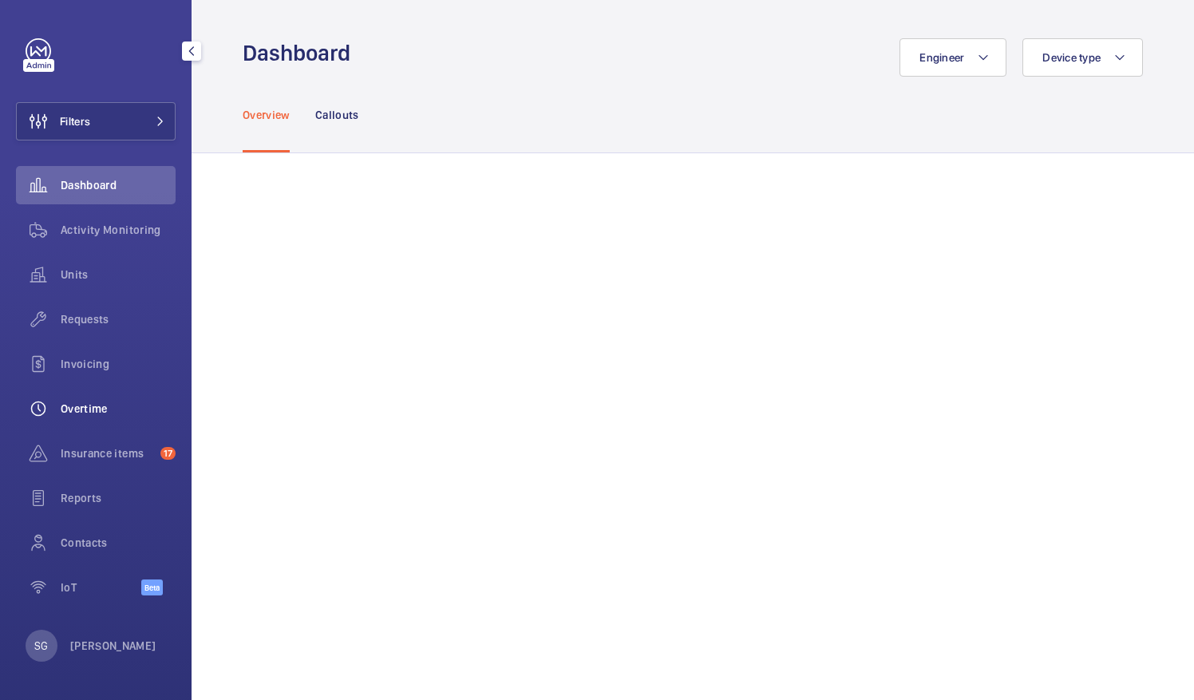
click at [81, 416] on span "Overtime" at bounding box center [118, 409] width 115 height 16
